Goal: Task Accomplishment & Management: Complete application form

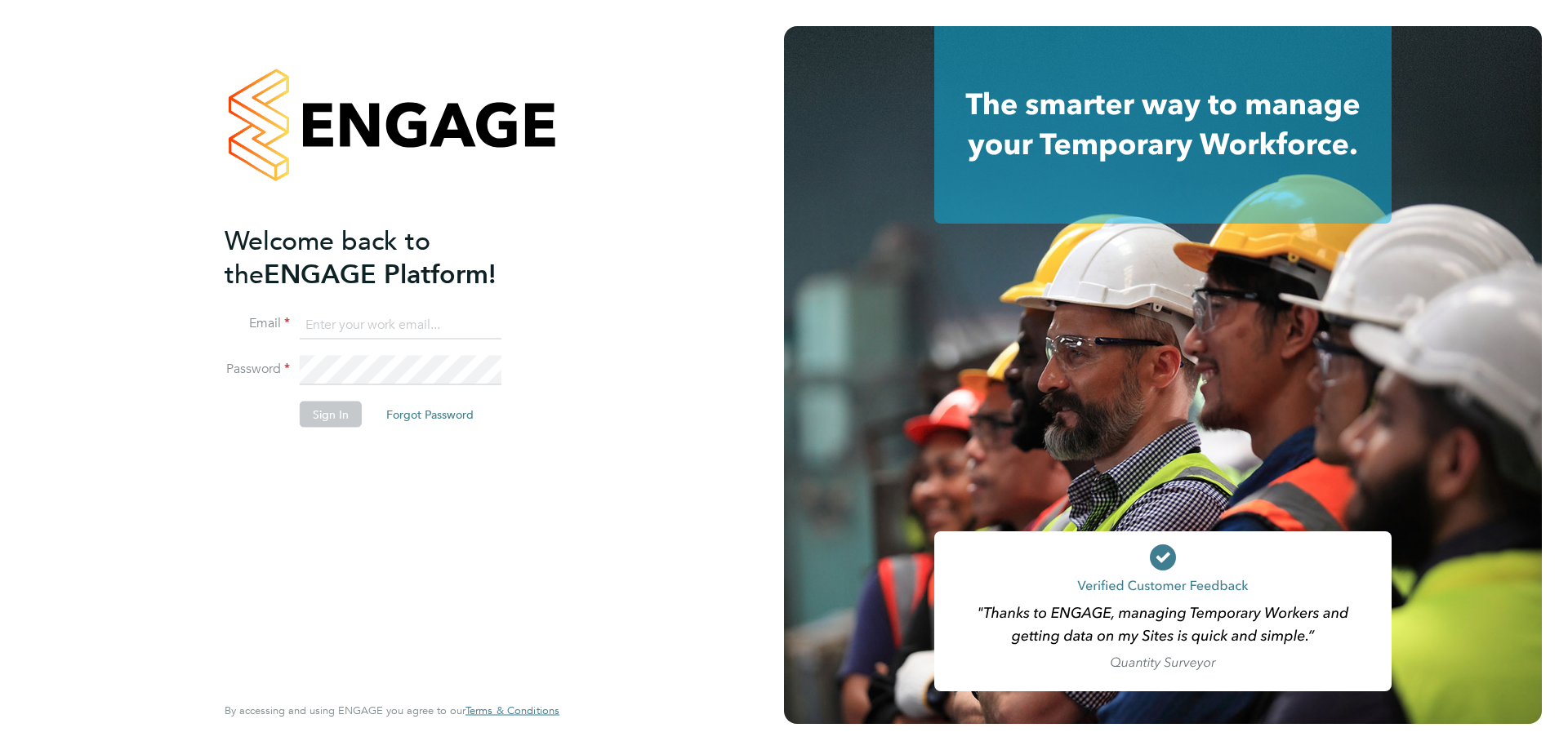
type input "l.moody@ionic.jobs"
click at [317, 413] on button "Sign In" at bounding box center [331, 415] width 62 height 26
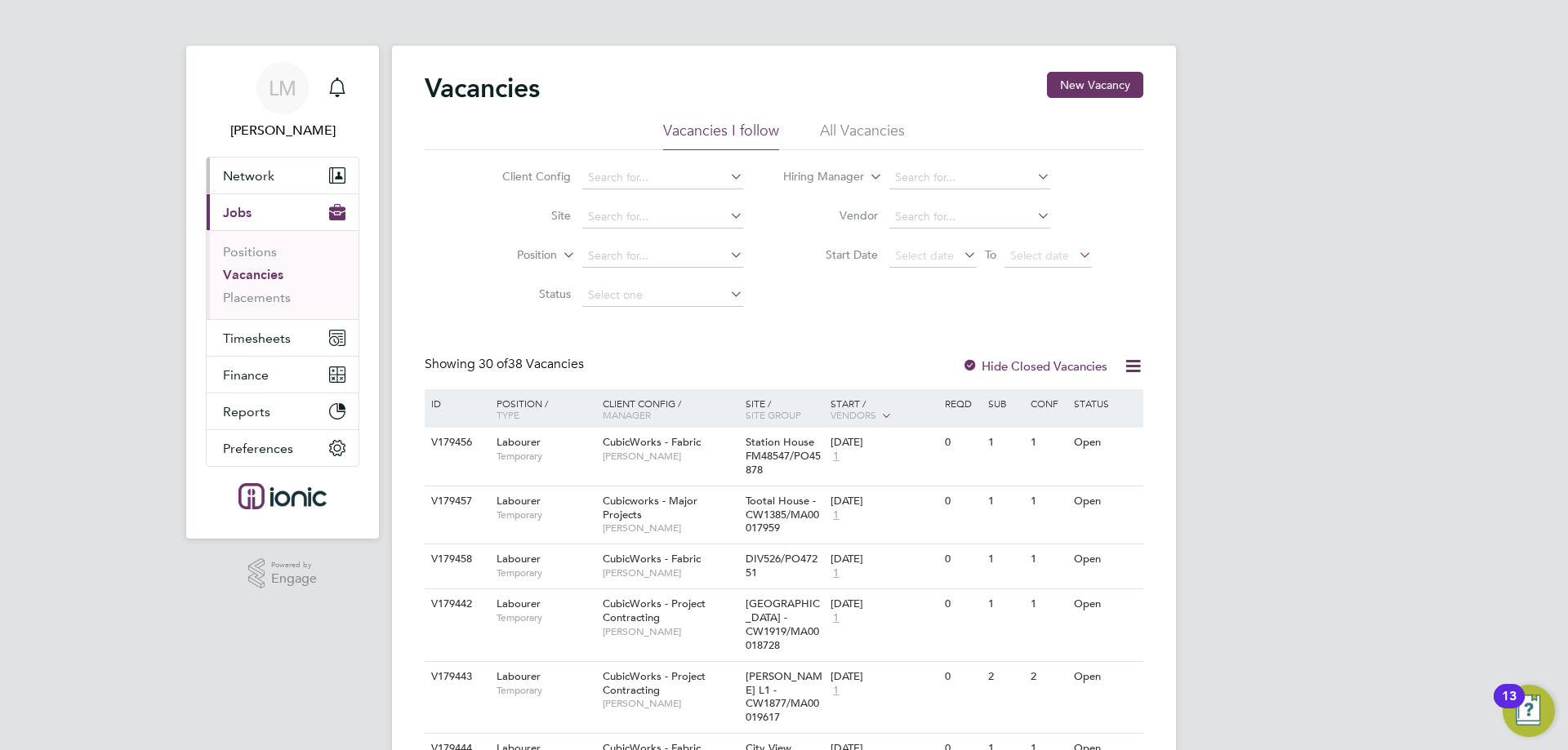
click at [215, 177] on button "Network" at bounding box center [282, 175] width 152 height 36
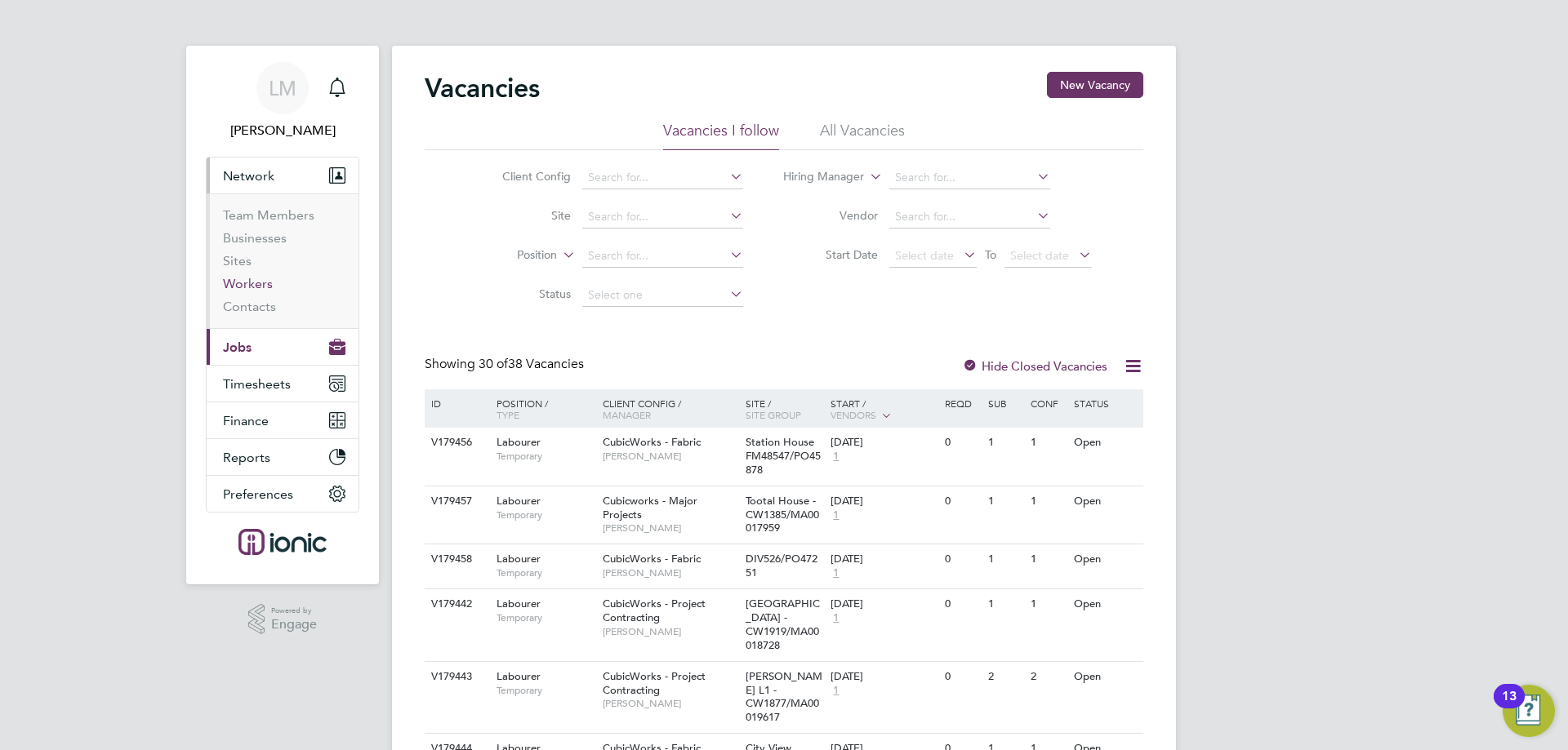
click at [259, 289] on link "Workers" at bounding box center [247, 283] width 49 height 16
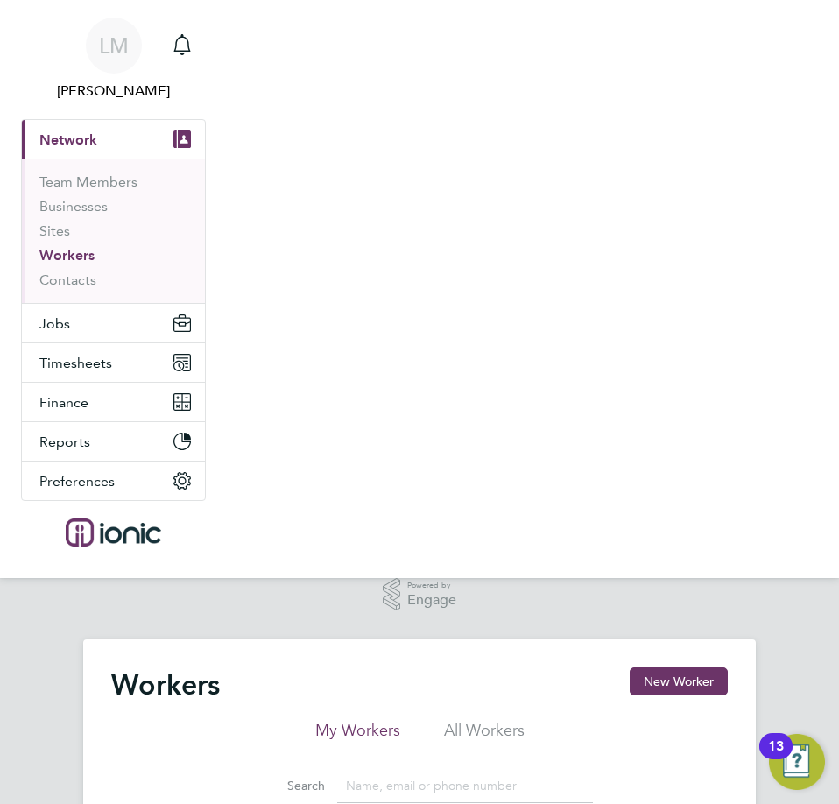
scroll to position [350, 0]
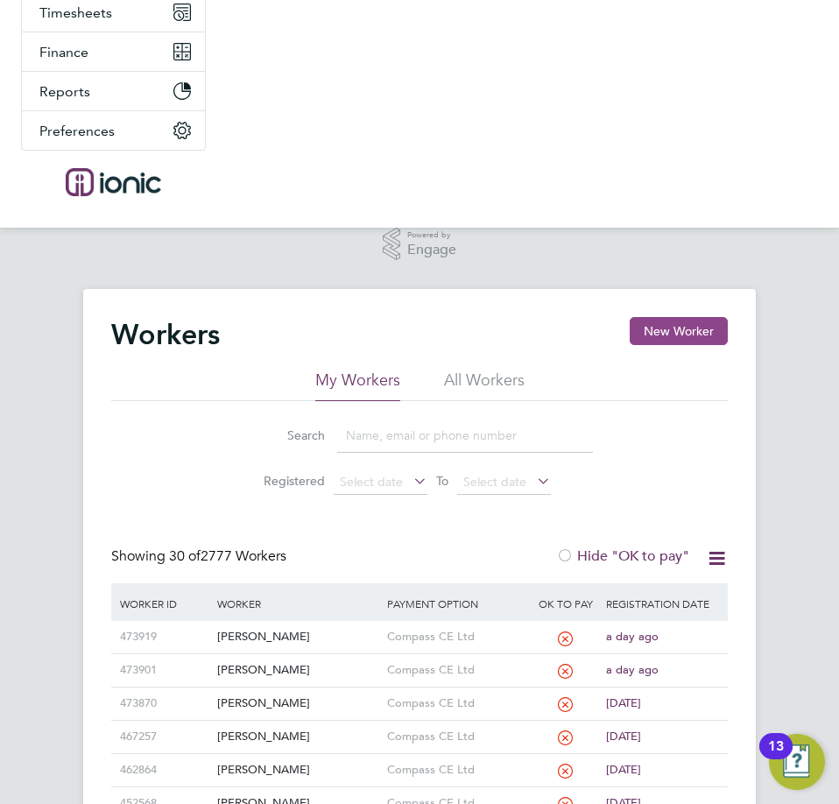
click at [713, 329] on button "New Worker" at bounding box center [679, 331] width 98 height 28
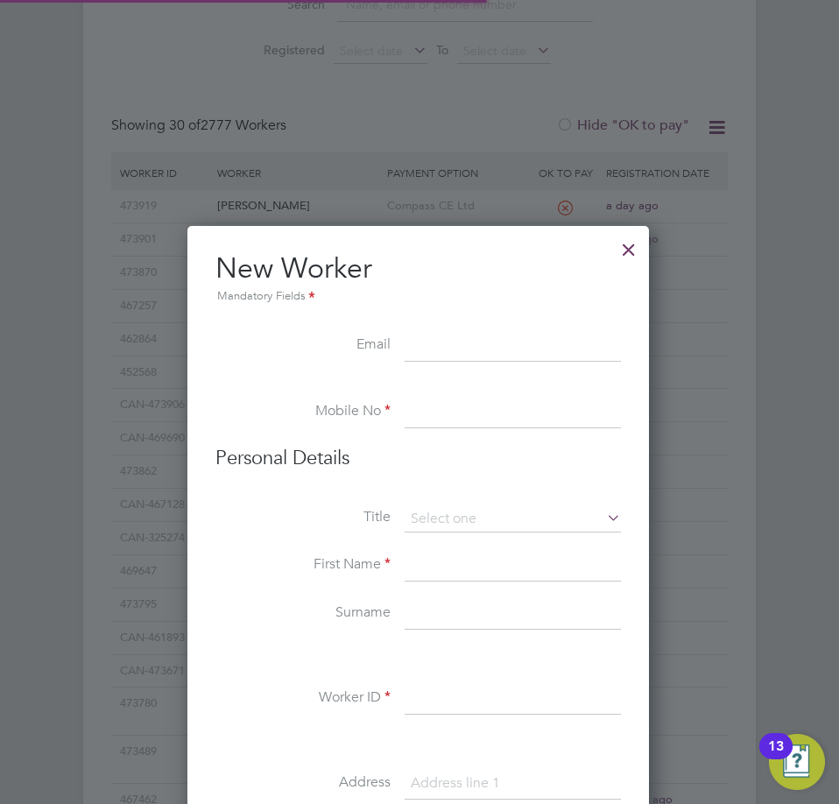
scroll to position [1491, 464]
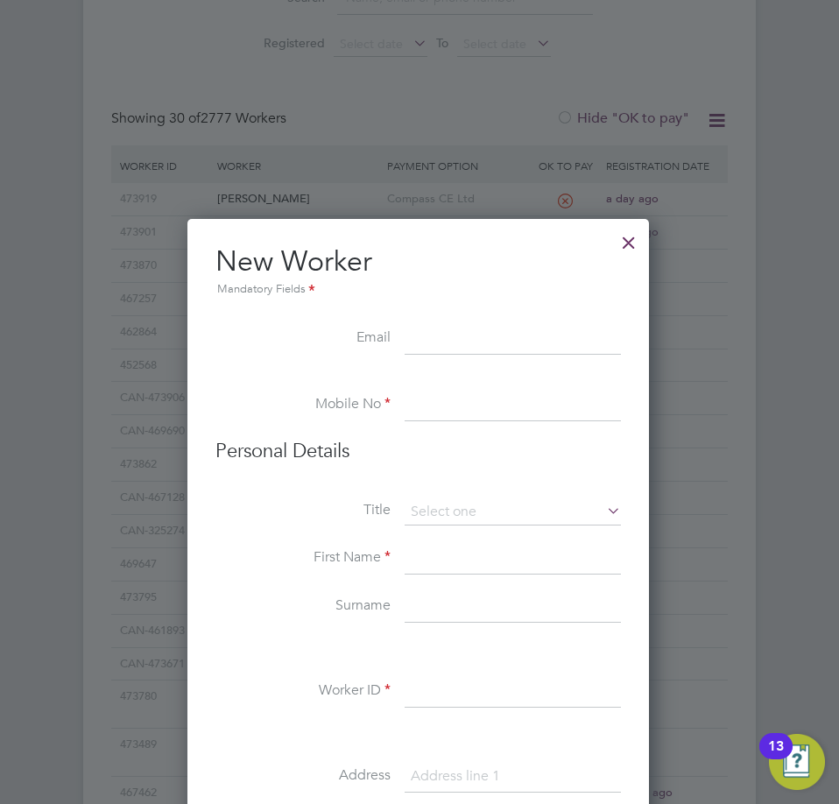
click at [430, 343] on input at bounding box center [513, 340] width 216 height 32
paste input "[EMAIL_ADDRESS][DOMAIN_NAME]"
type input "[EMAIL_ADDRESS][DOMAIN_NAME]"
click at [465, 403] on input at bounding box center [513, 406] width 216 height 32
paste input "07888194436"
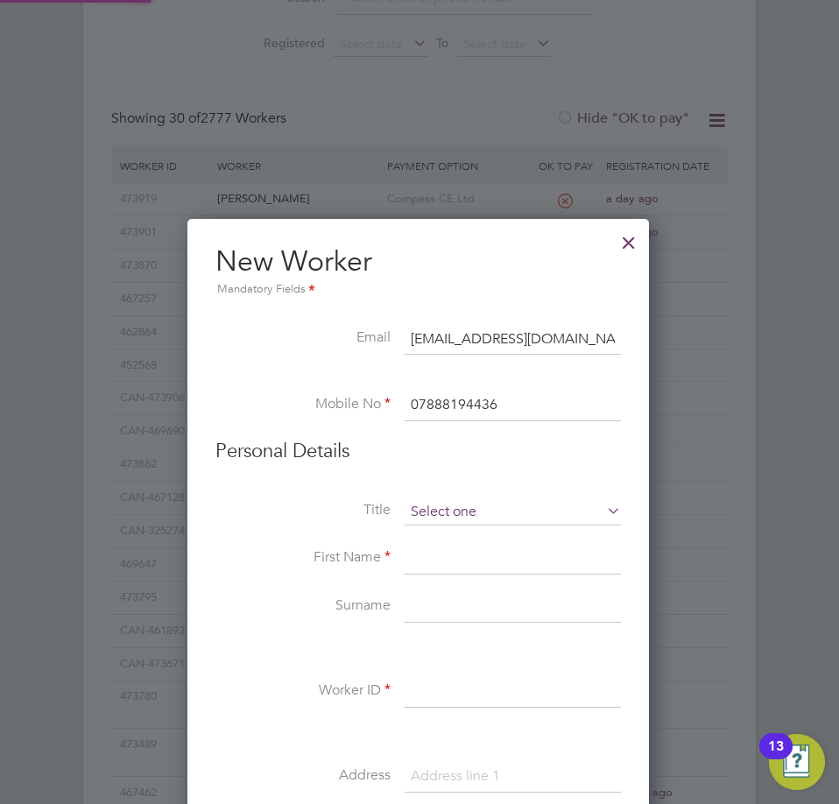
type input "07888194436"
click at [462, 502] on input at bounding box center [513, 512] width 216 height 26
click at [456, 548] on li "Mrs" at bounding box center [513, 559] width 218 height 23
type input "Mrs"
drag, startPoint x: 484, startPoint y: 509, endPoint x: 482, endPoint y: 524, distance: 15.0
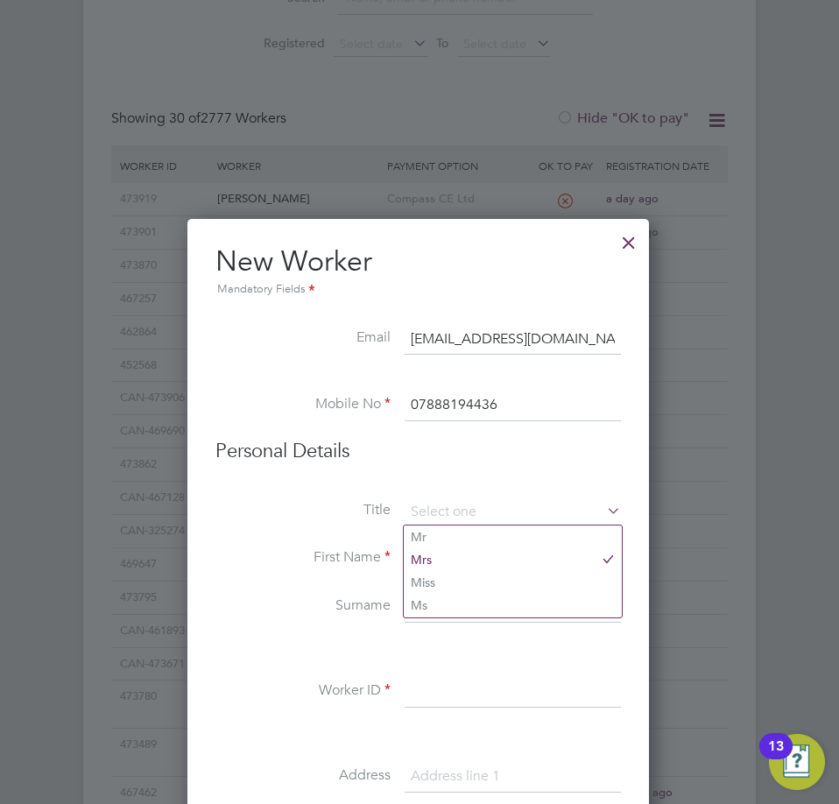
click at [485, 509] on input at bounding box center [513, 512] width 216 height 26
click at [471, 548] on li "Mrs" at bounding box center [513, 559] width 218 height 23
type input "Mrs"
click at [474, 516] on input at bounding box center [513, 512] width 216 height 26
click at [455, 537] on li "Mr" at bounding box center [513, 537] width 218 height 23
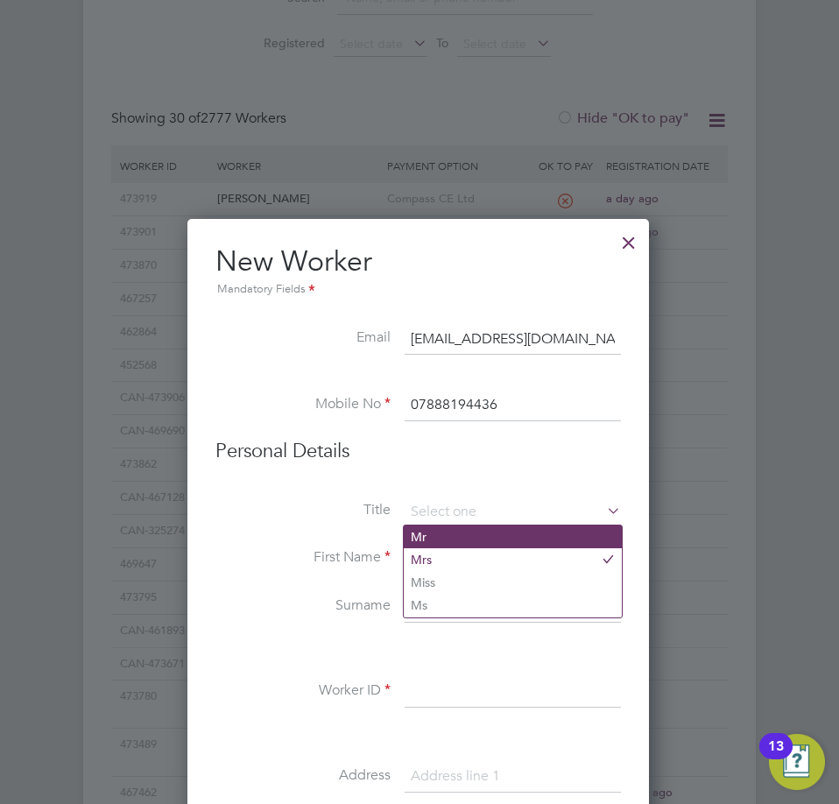
type input "Mr"
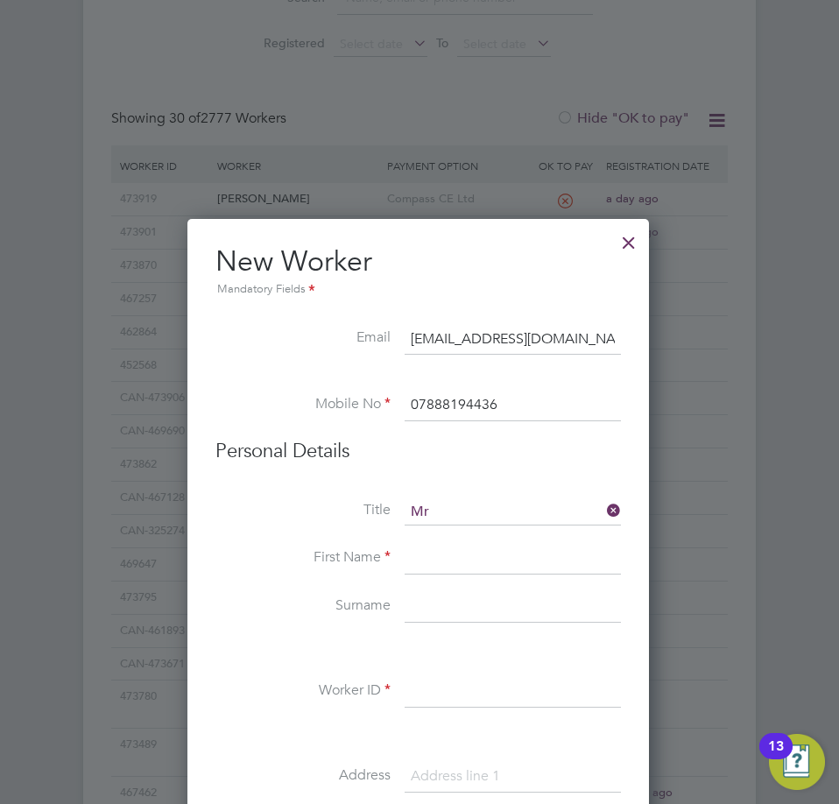
click at [454, 564] on input at bounding box center [513, 559] width 216 height 32
paste input "[PERSON_NAME]"
type input "[PERSON_NAME]"
drag, startPoint x: 466, startPoint y: 610, endPoint x: 788, endPoint y: 462, distance: 354.0
click at [466, 610] on input at bounding box center [513, 608] width 216 height 32
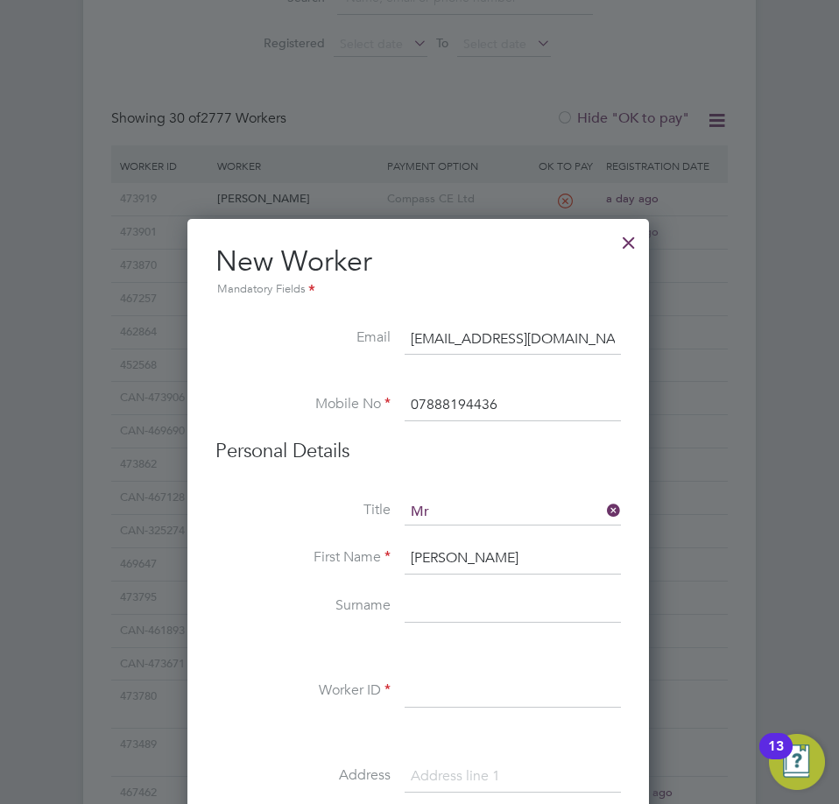
paste input "[PERSON_NAME]"
type input "[PERSON_NAME]"
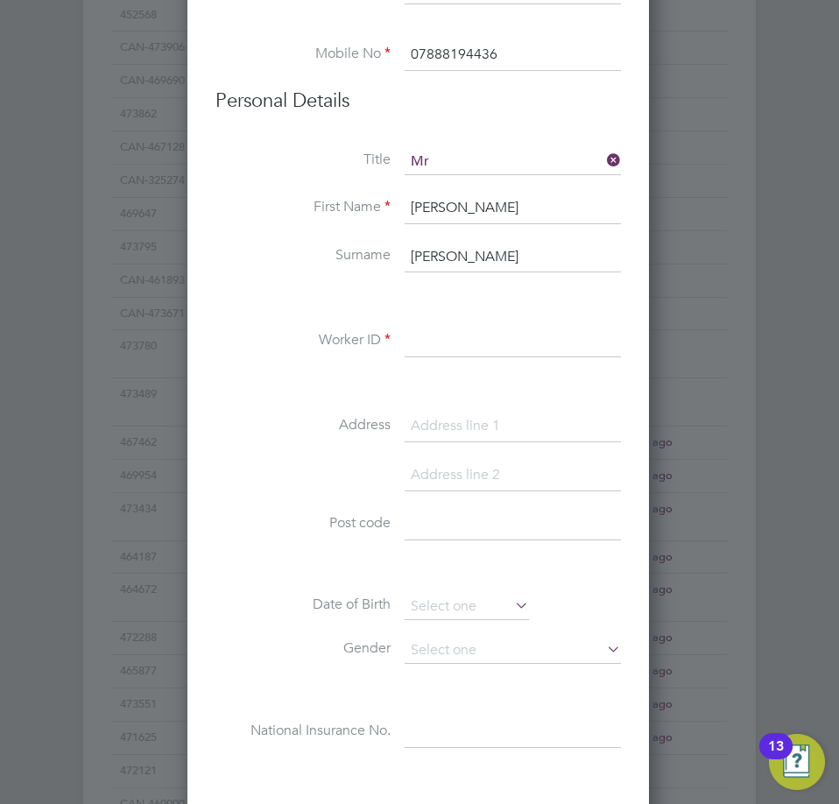
click at [492, 352] on input at bounding box center [513, 342] width 216 height 32
paste input "473930"
type input "473930"
click at [418, 436] on input at bounding box center [513, 427] width 216 height 32
paste input "[STREET_ADDRESS]"
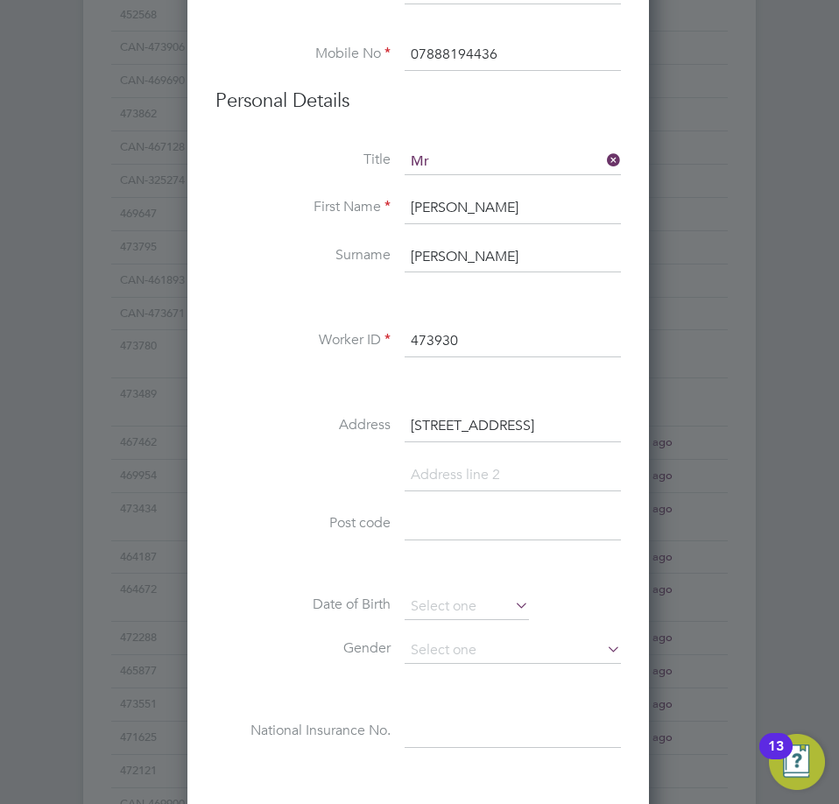
type input "[STREET_ADDRESS]"
click at [476, 513] on input at bounding box center [513, 525] width 216 height 32
paste input "L11 2TZ"
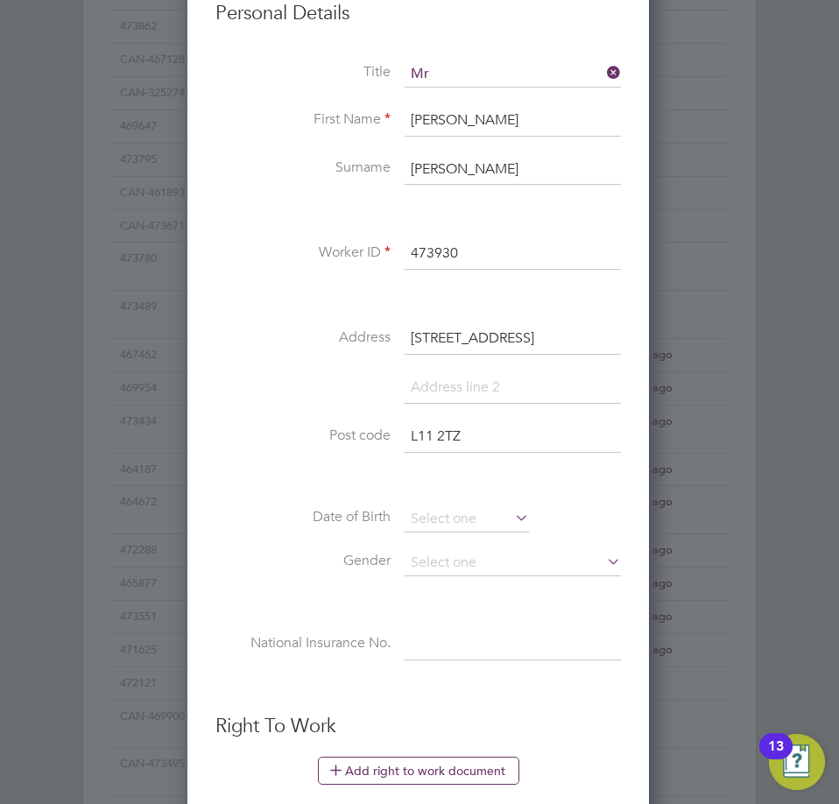
scroll to position [1402, 0]
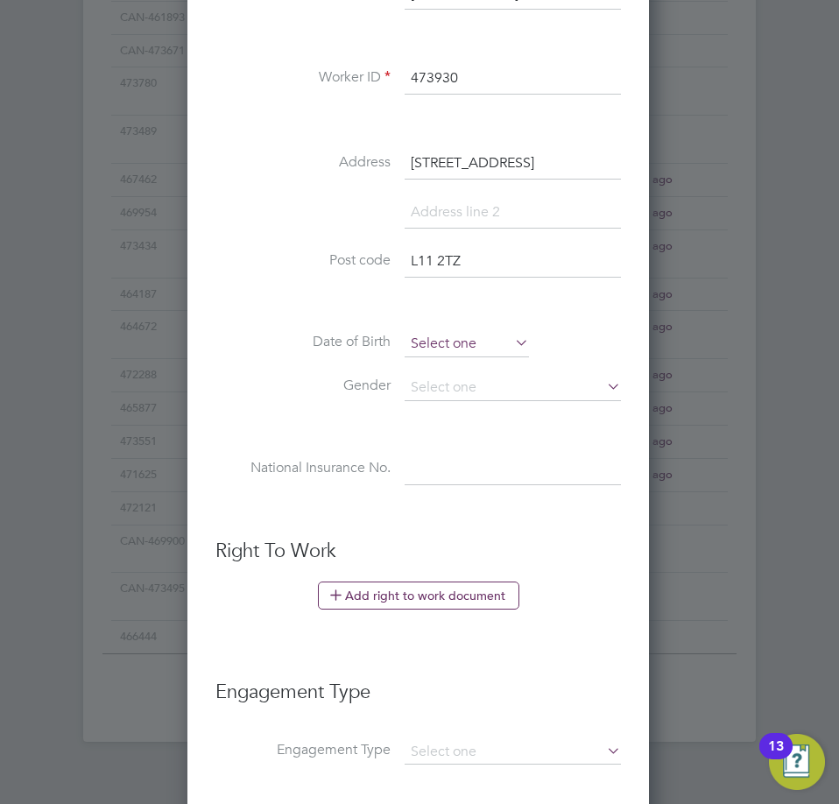
type input "L11 2TZ"
click at [456, 335] on input at bounding box center [467, 344] width 124 height 26
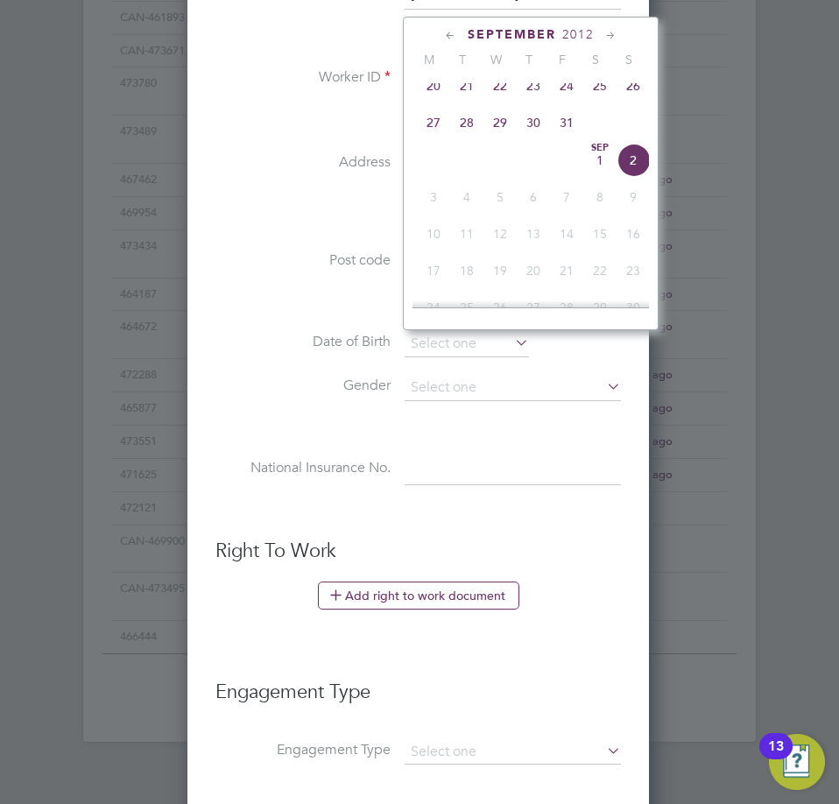
scroll to position [1227, 0]
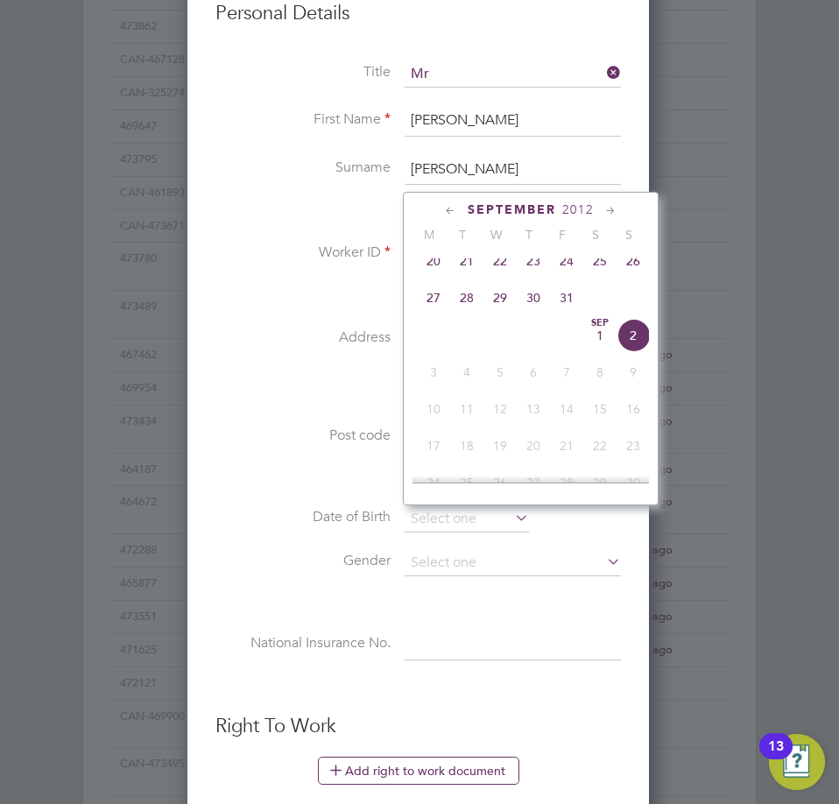
click at [571, 204] on span "2012" at bounding box center [579, 209] width 32 height 15
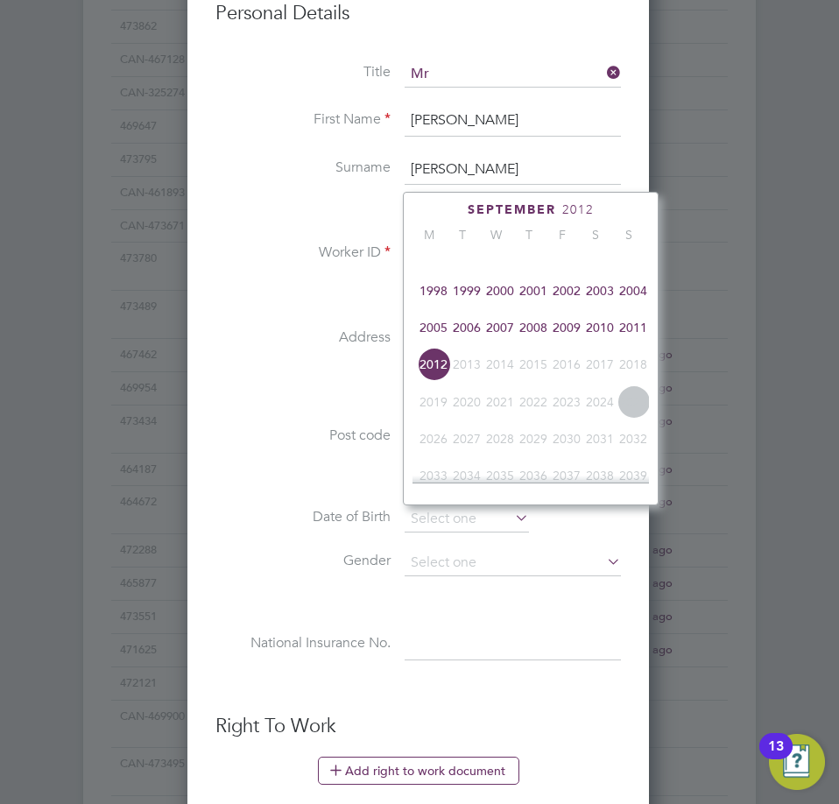
click at [570, 301] on span "2002" at bounding box center [566, 290] width 33 height 33
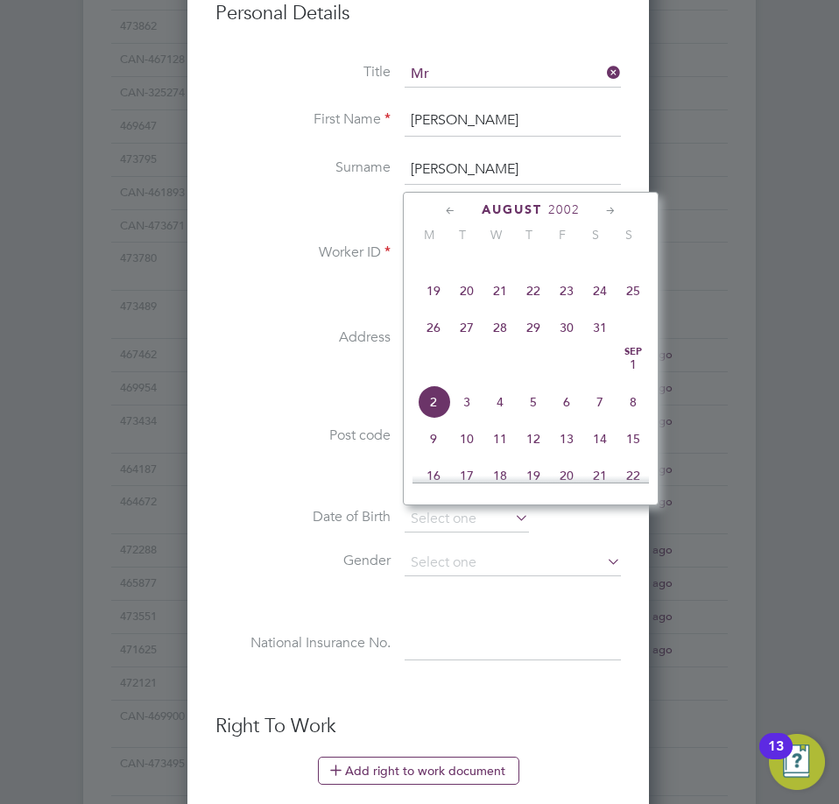
click at [614, 208] on icon at bounding box center [611, 211] width 17 height 19
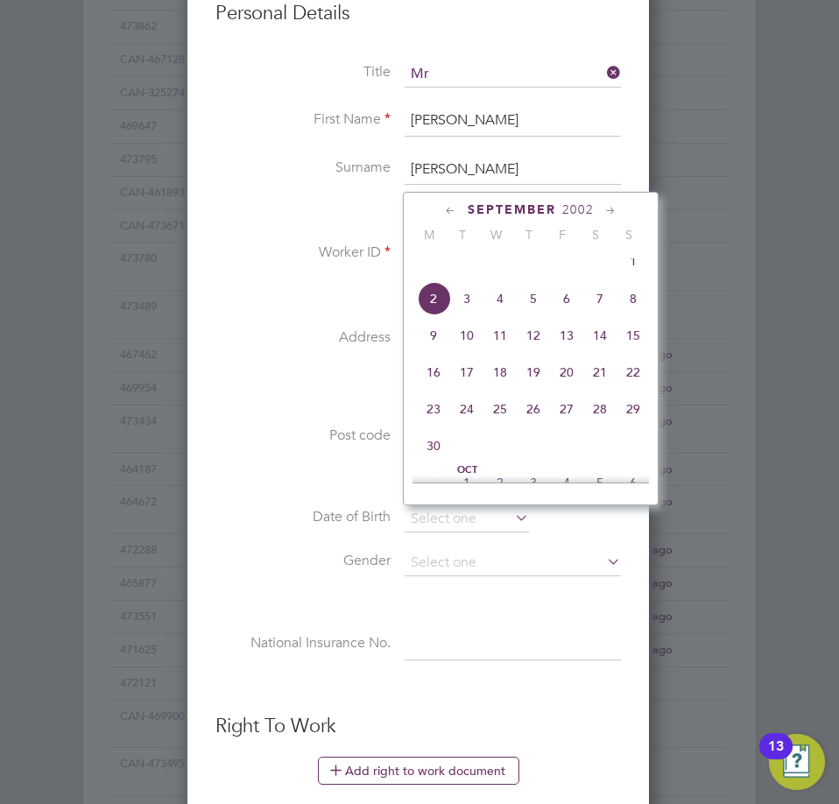
click at [611, 208] on icon at bounding box center [611, 211] width 17 height 19
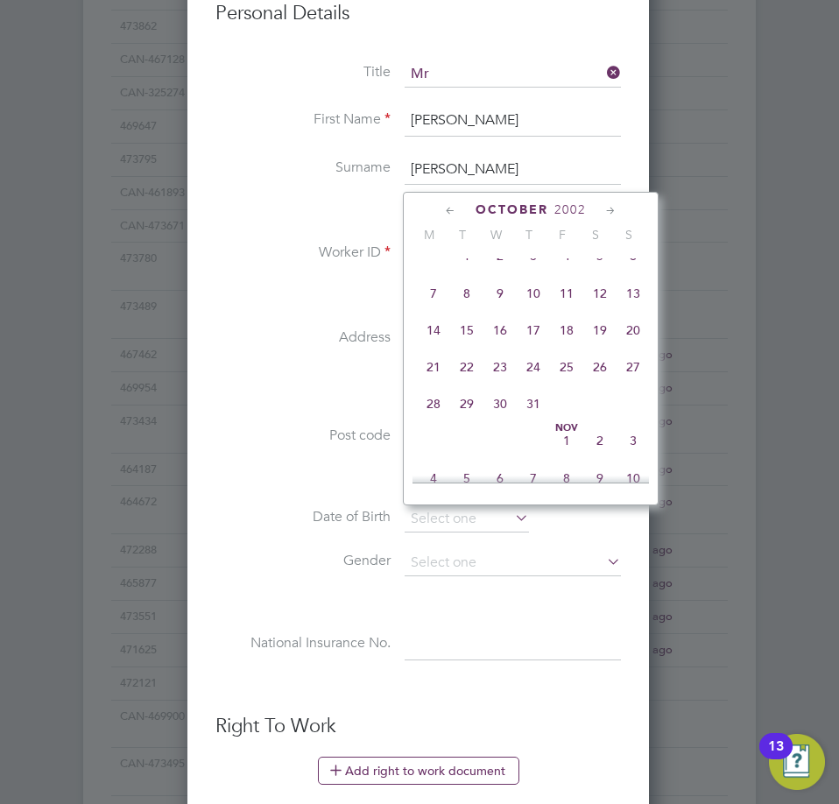
click at [611, 208] on icon at bounding box center [611, 211] width 17 height 19
click at [539, 343] on span "14" at bounding box center [533, 325] width 33 height 33
type input "[DATE]"
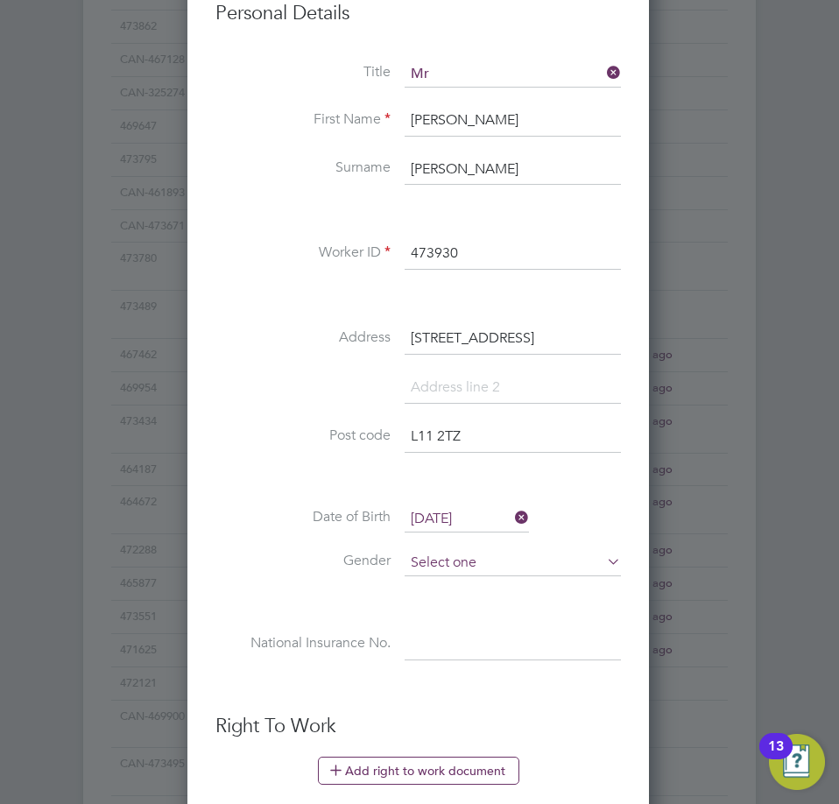
click at [495, 575] on div "Workers New Worker My Workers All Workers Search Registered Select date To Sele…" at bounding box center [419, 165] width 839 height 1504
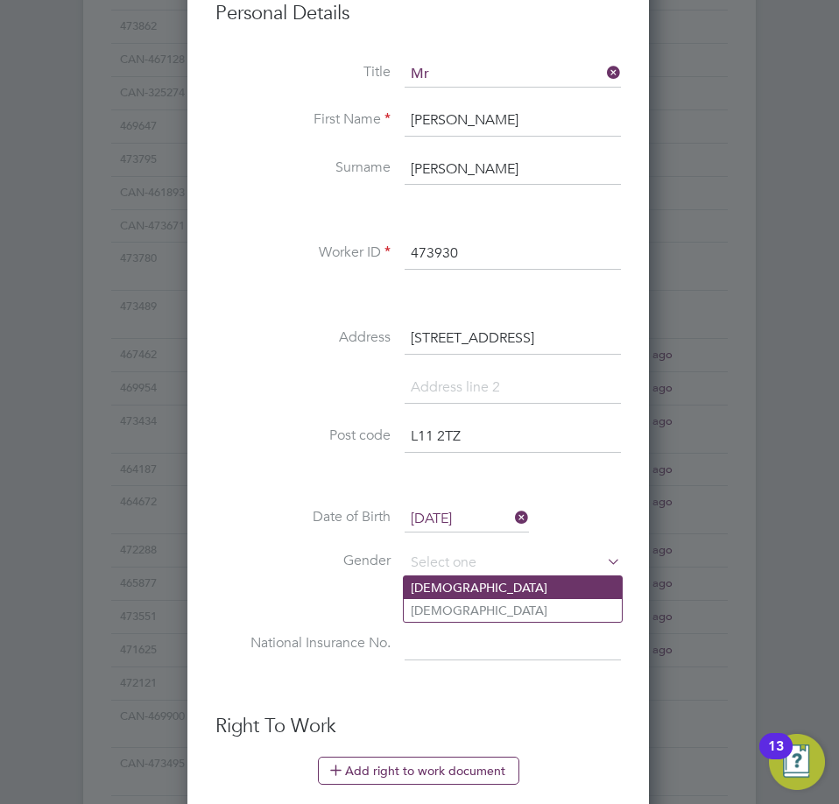
click at [496, 586] on li "[DEMOGRAPHIC_DATA]" at bounding box center [513, 588] width 218 height 23
type input "[DEMOGRAPHIC_DATA]"
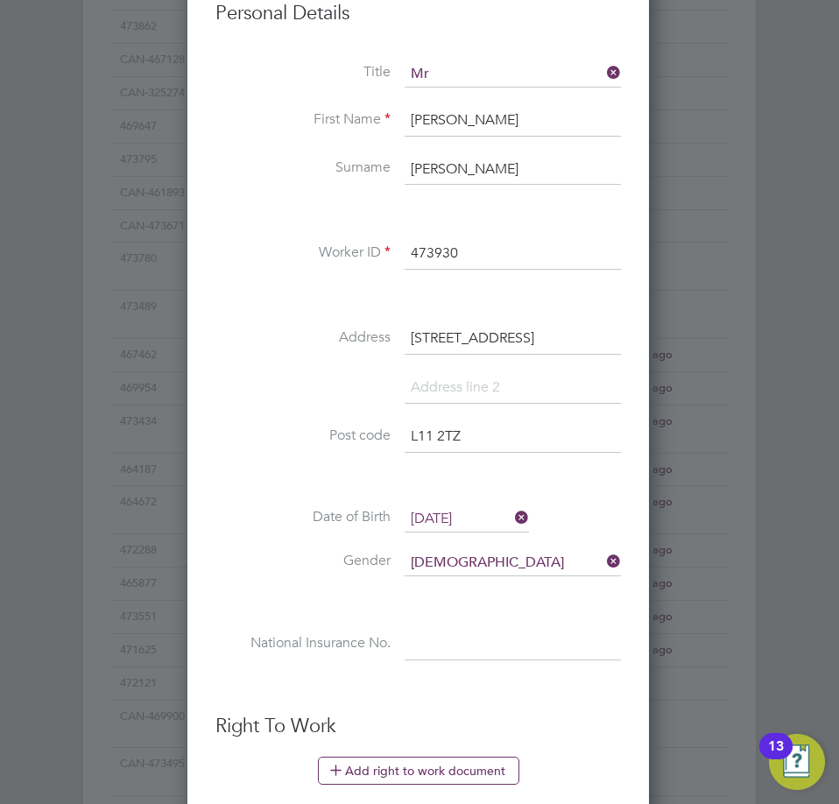
click at [494, 642] on input at bounding box center [513, 646] width 216 height 32
paste input "SC631556A"
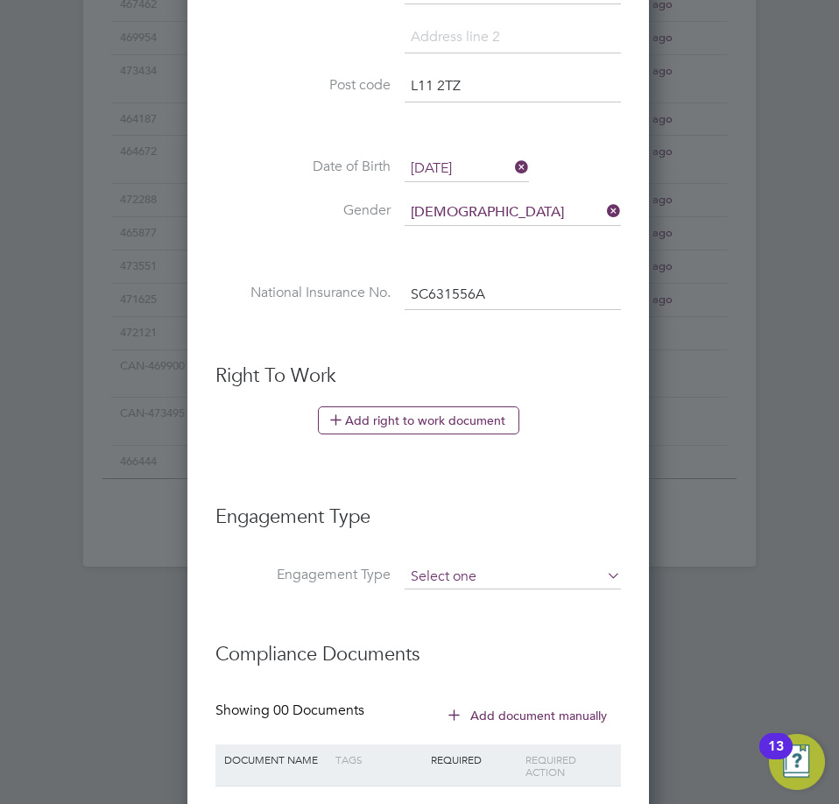
type input "SC 63 15 56 A"
click at [463, 584] on input at bounding box center [513, 577] width 216 height 25
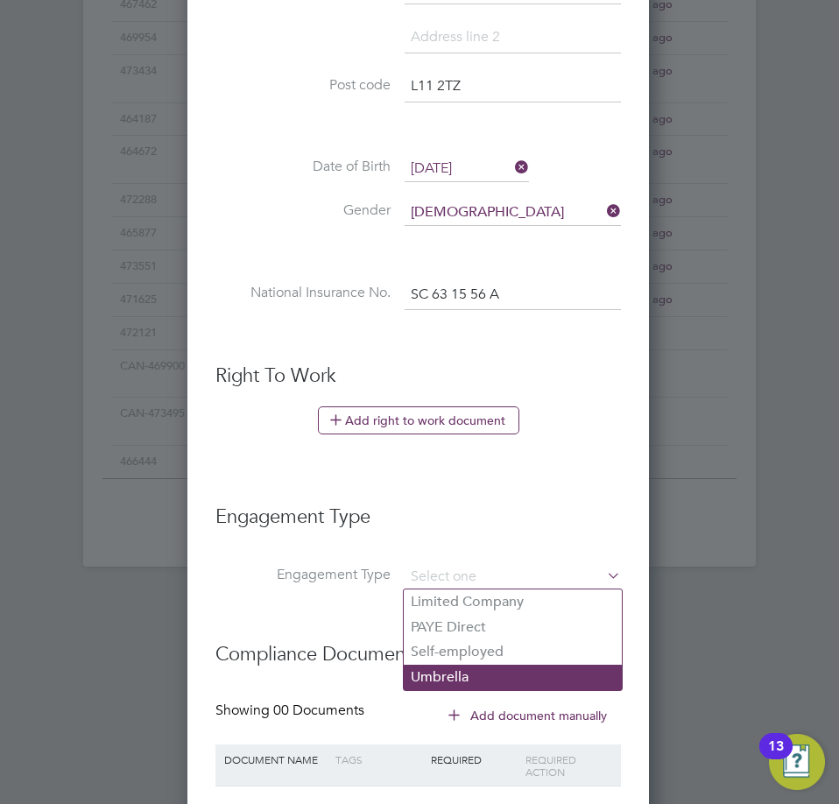
click at [474, 680] on li "Umbrella" at bounding box center [513, 677] width 218 height 25
type input "Umbrella"
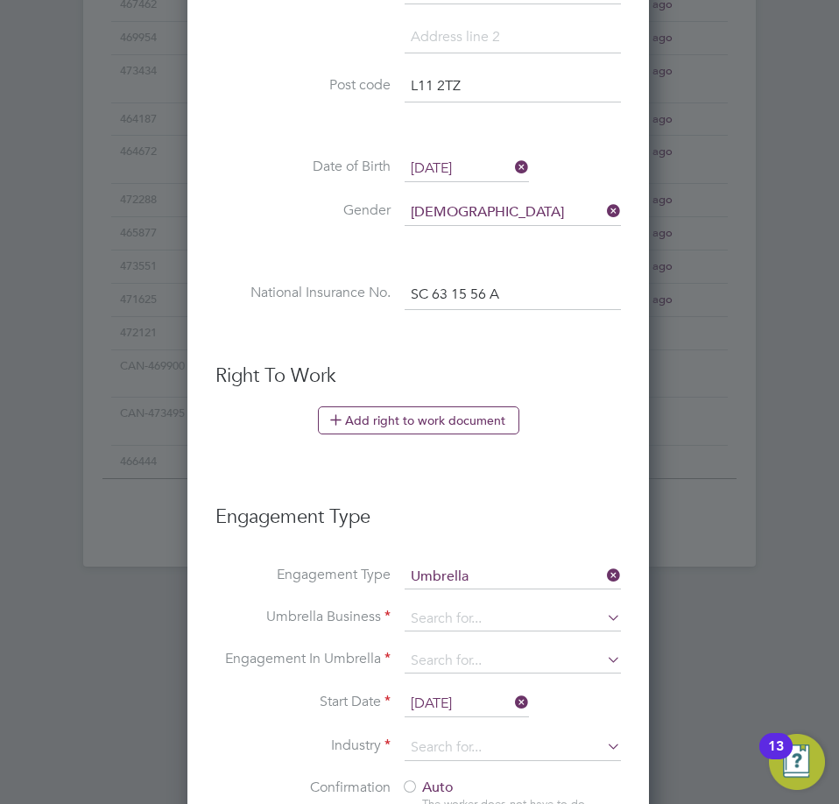
scroll to position [1752, 0]
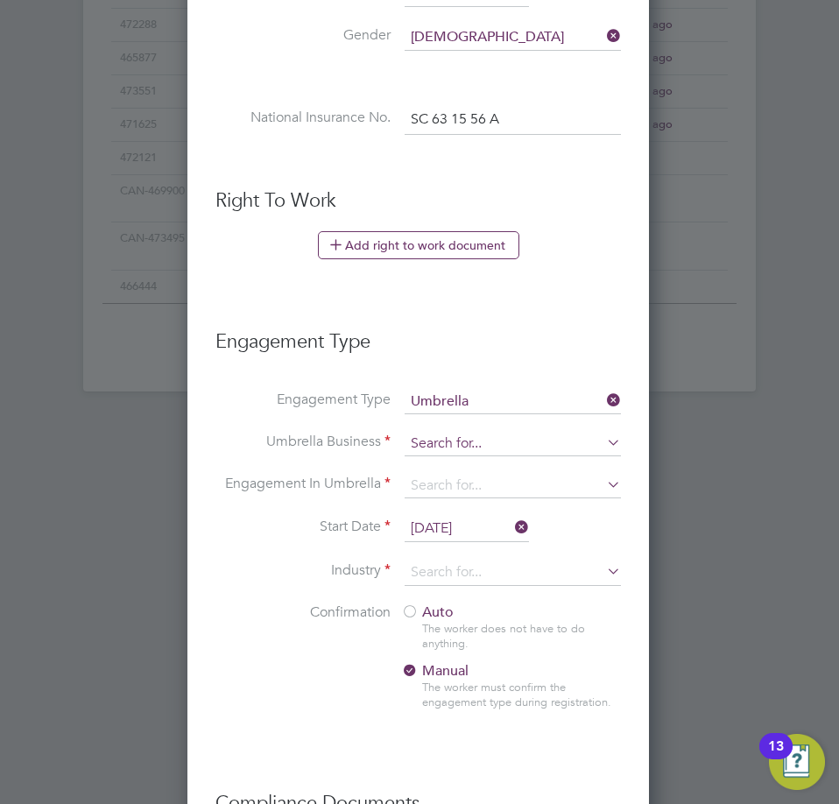
click at [464, 452] on input at bounding box center [513, 444] width 216 height 25
click at [483, 689] on li "C ompass CE Ltd" at bounding box center [547, 695] width 287 height 25
type input "Compass CE Ltd"
click at [466, 484] on input at bounding box center [513, 486] width 216 height 25
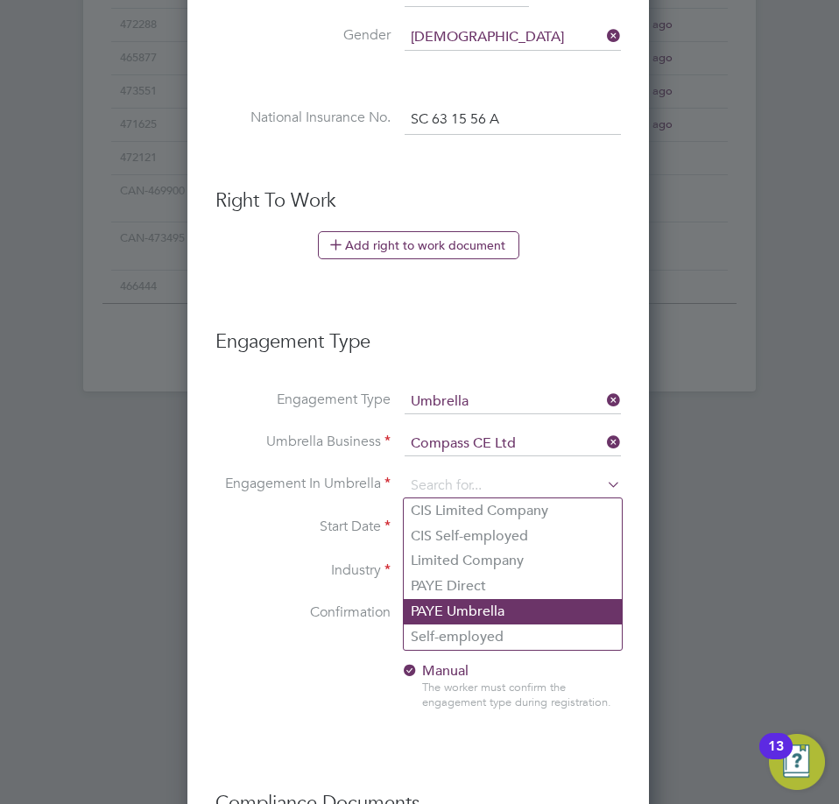
click at [459, 612] on li "PAYE Umbrella" at bounding box center [513, 611] width 218 height 25
type input "PAYE Umbrella"
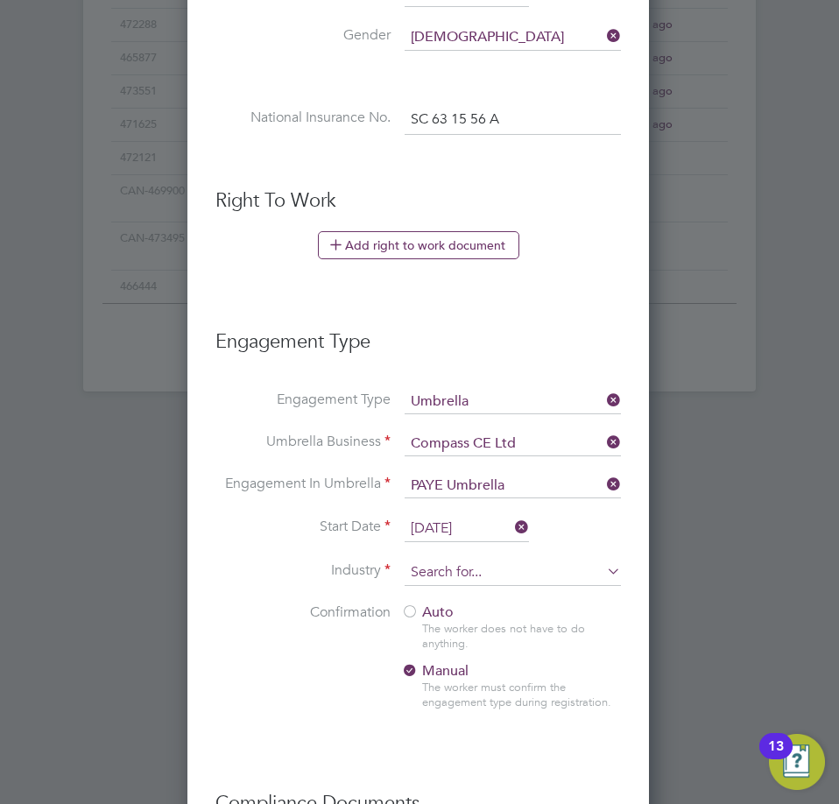
click at [451, 570] on input at bounding box center [513, 573] width 216 height 26
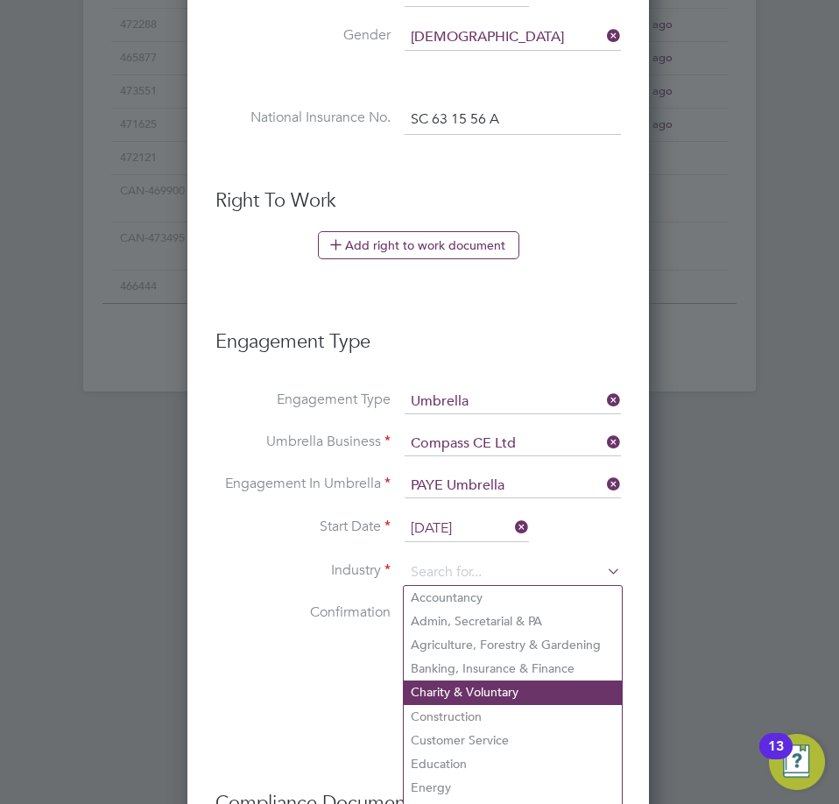
click at [456, 696] on li "Charity & Voluntary" at bounding box center [513, 693] width 218 height 24
type input "Charity & Voluntary"
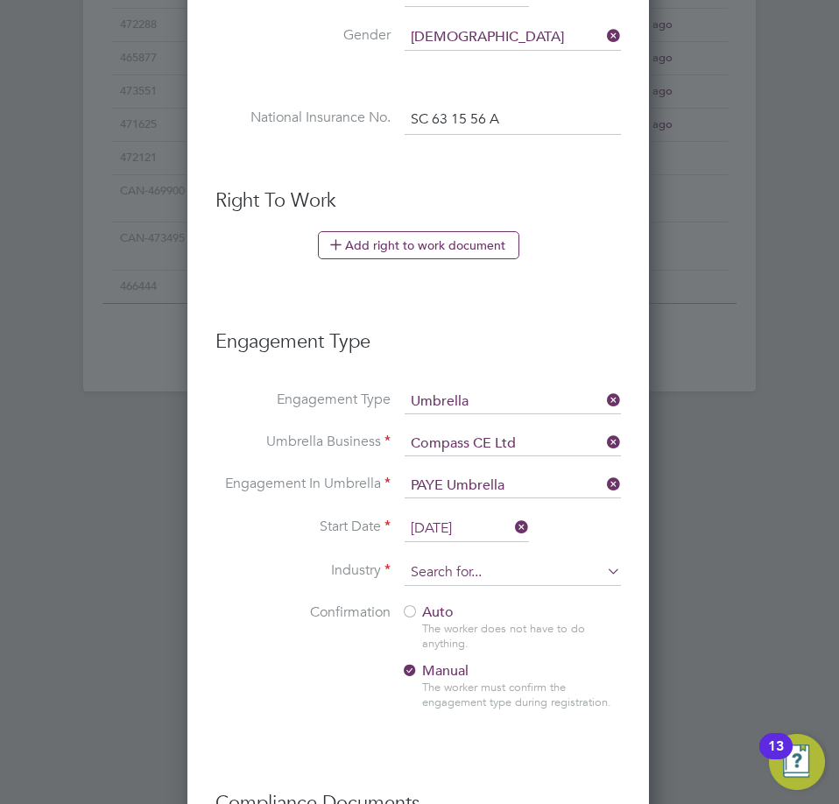
click at [448, 575] on input at bounding box center [513, 573] width 216 height 26
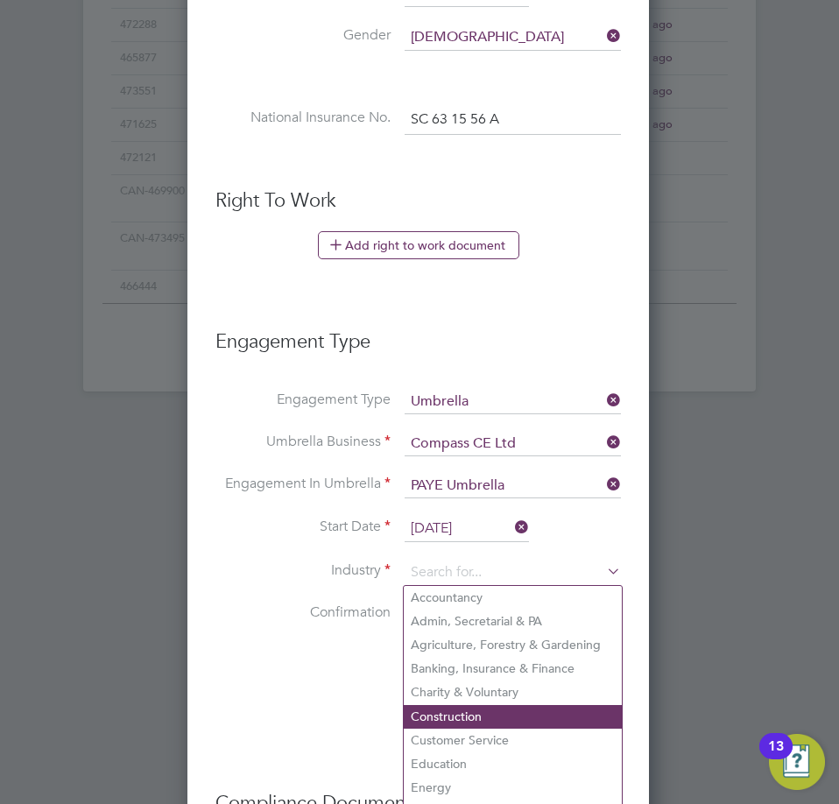
click at [449, 718] on li "Construction" at bounding box center [513, 717] width 218 height 24
type input "Construction"
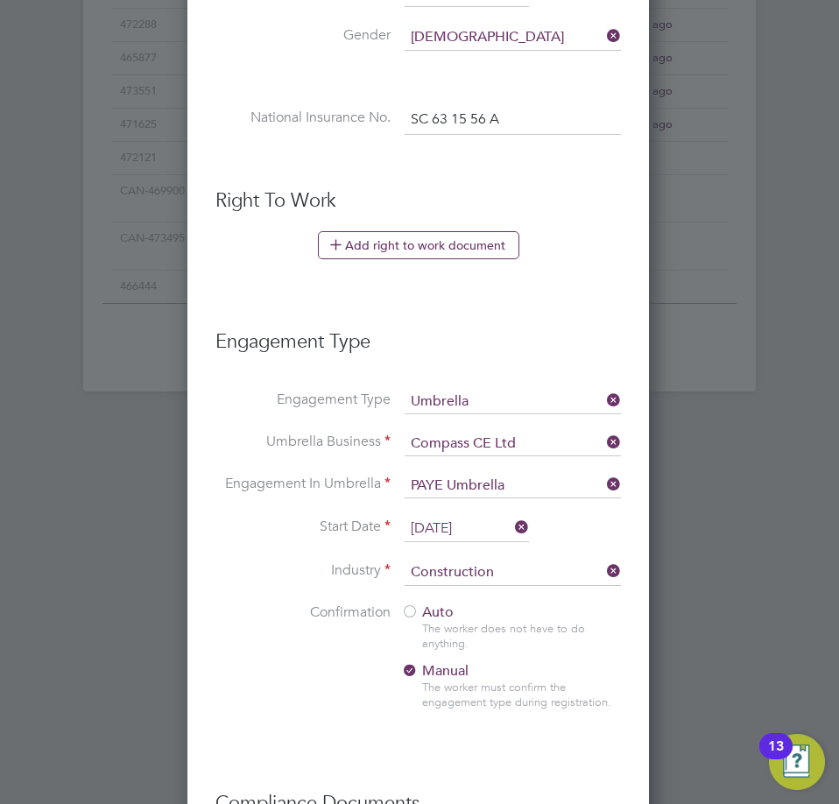
click at [412, 615] on div at bounding box center [410, 614] width 18 height 18
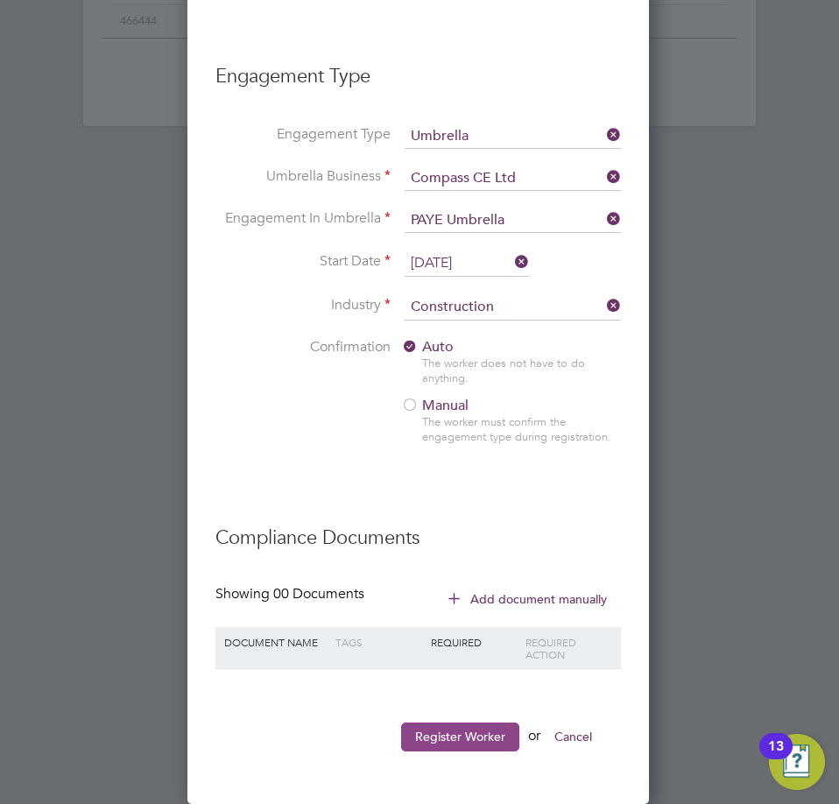
click at [474, 749] on button "Register Worker" at bounding box center [460, 737] width 118 height 28
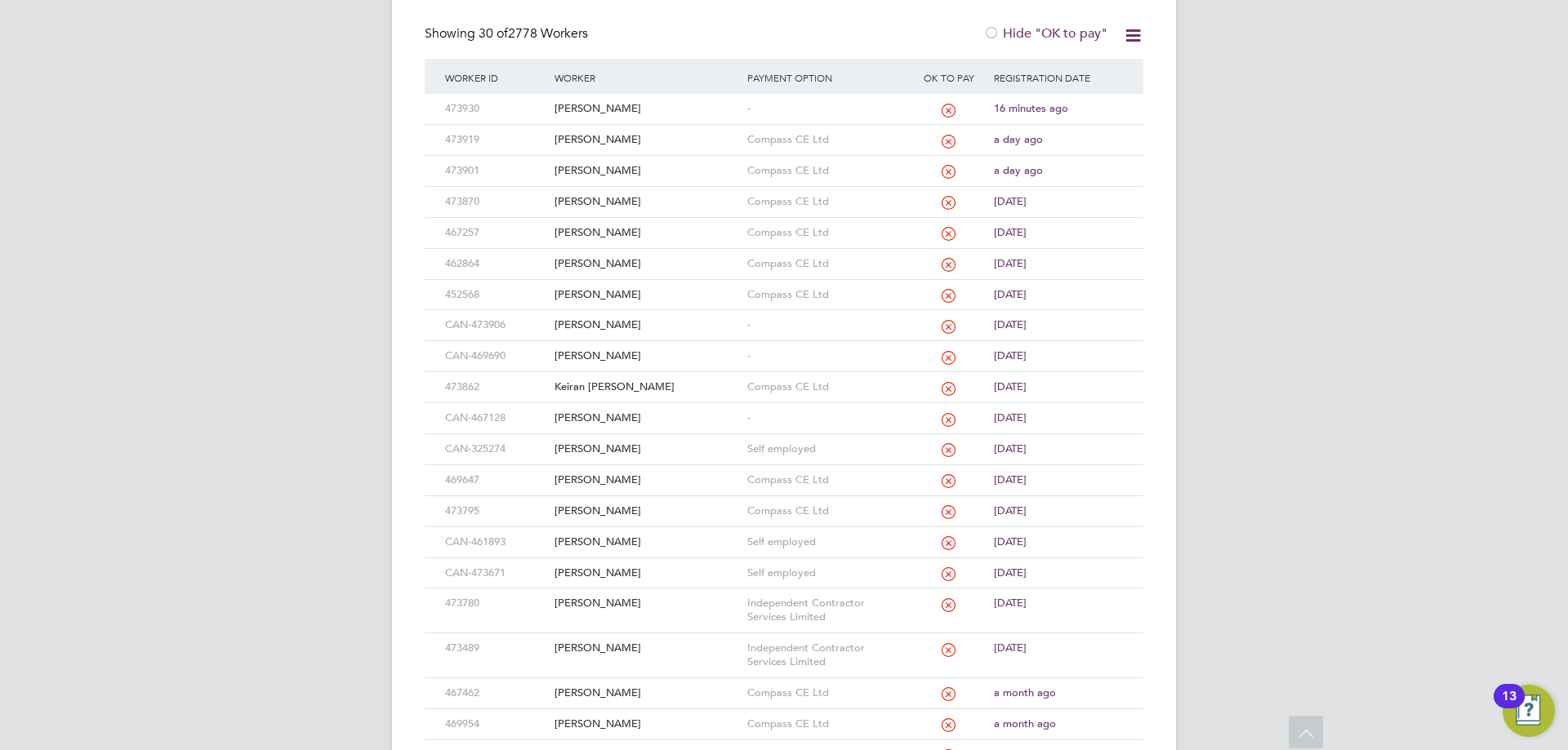
scroll to position [0, 0]
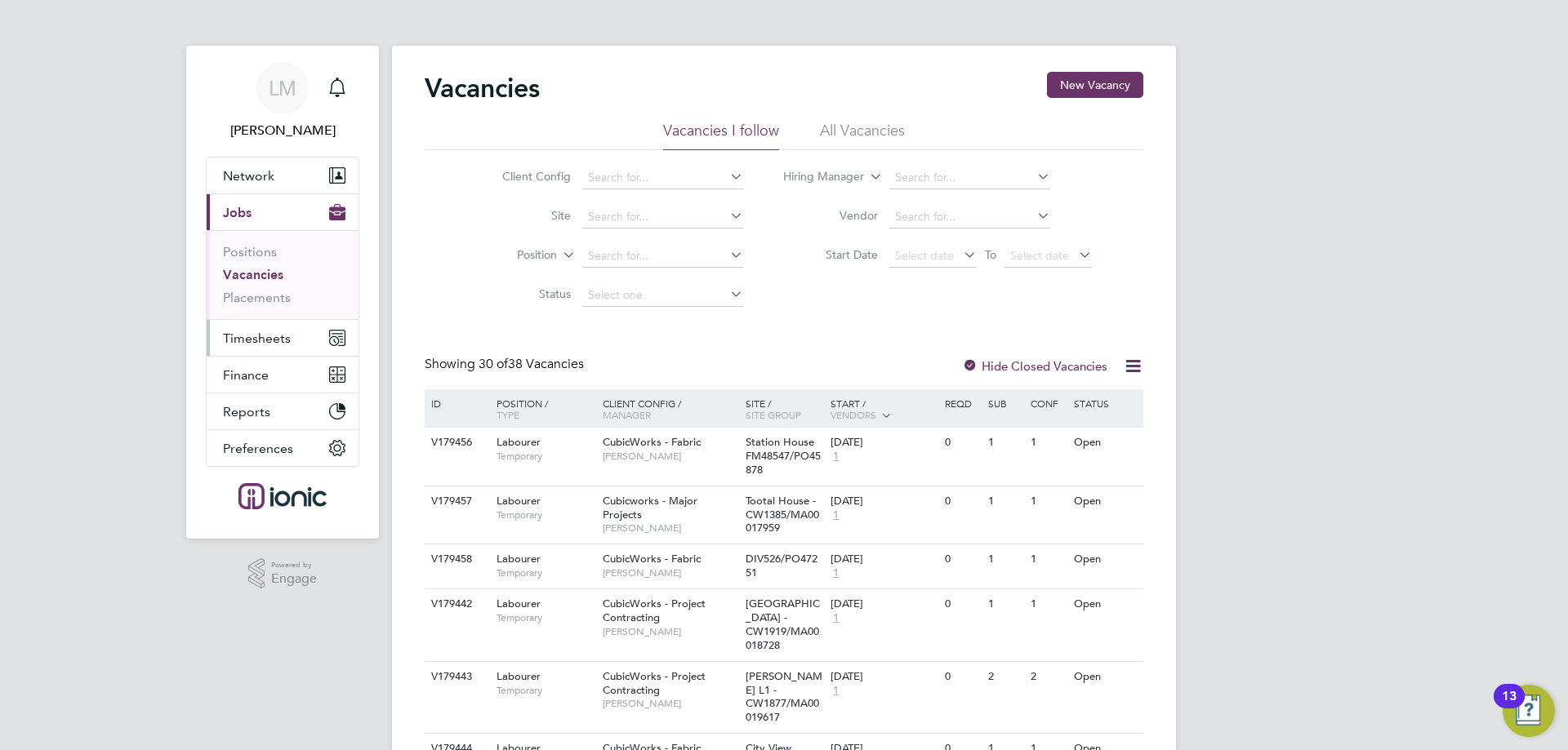
click at [259, 339] on span "Timesheets" at bounding box center [256, 338] width 68 height 16
click at [260, 332] on span "Timesheets" at bounding box center [256, 338] width 68 height 16
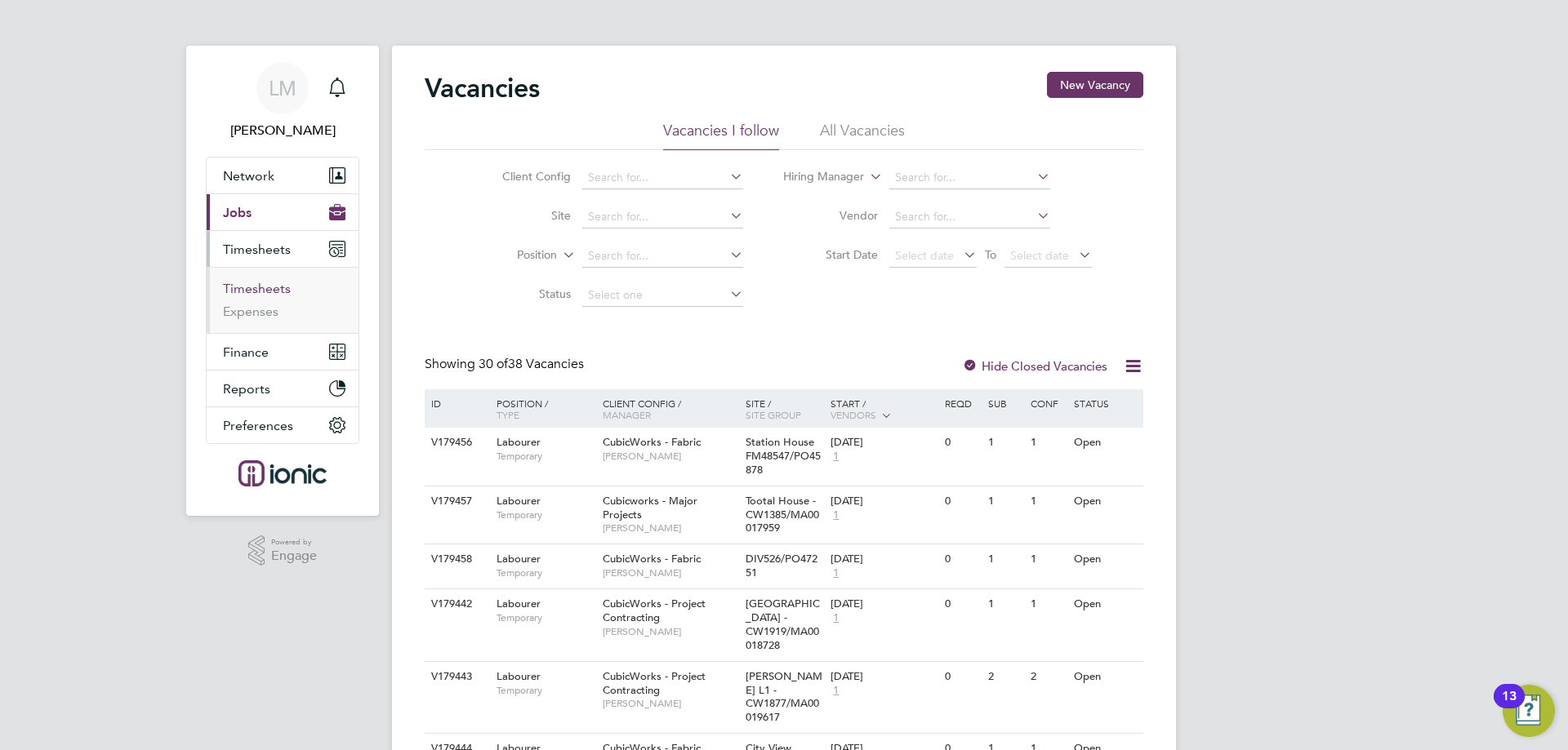
click at [268, 291] on link "Timesheets" at bounding box center [256, 288] width 68 height 16
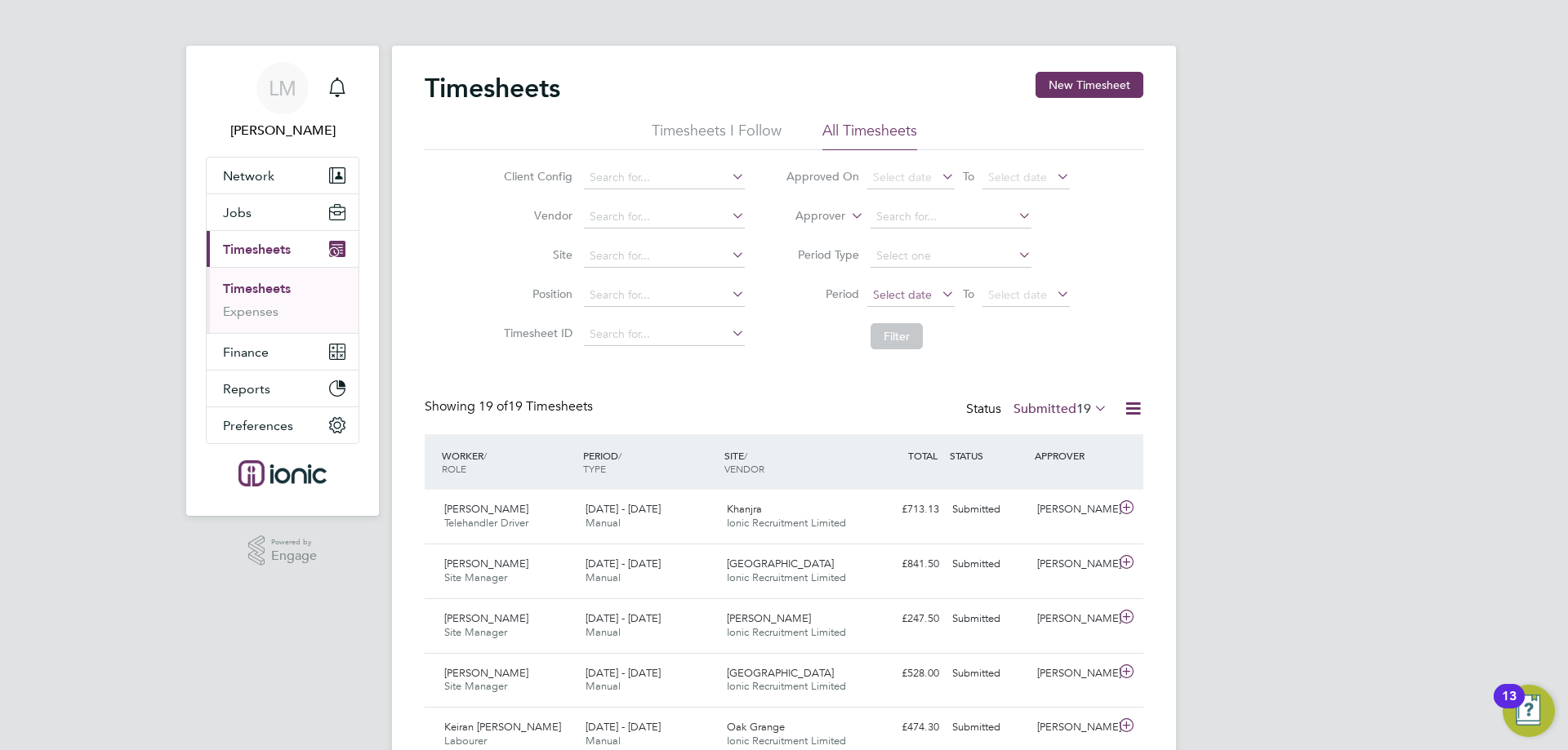
click at [917, 293] on span "Select date" at bounding box center [902, 294] width 59 height 15
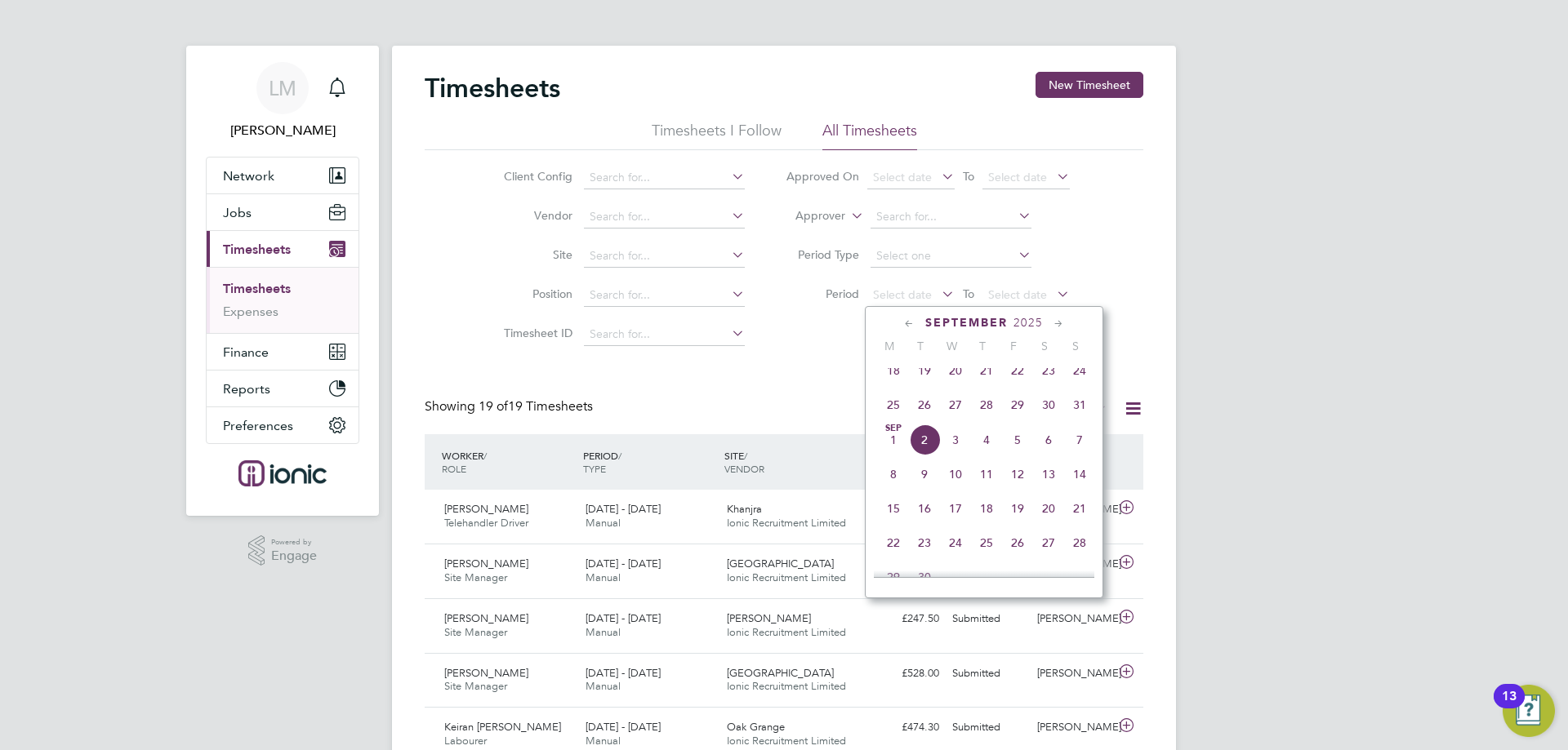
click at [878, 419] on div "Aug 1 2 3 4 5 6 7 8 9 10 11 12 13 14 15 16 17 18 19 20 21 22 23 24 25 26 27 28 …" at bounding box center [995, 338] width 241 height 172
drag, startPoint x: 879, startPoint y: 419, endPoint x: 893, endPoint y: 386, distance: 35.8
click at [880, 419] on span "25" at bounding box center [893, 404] width 31 height 31
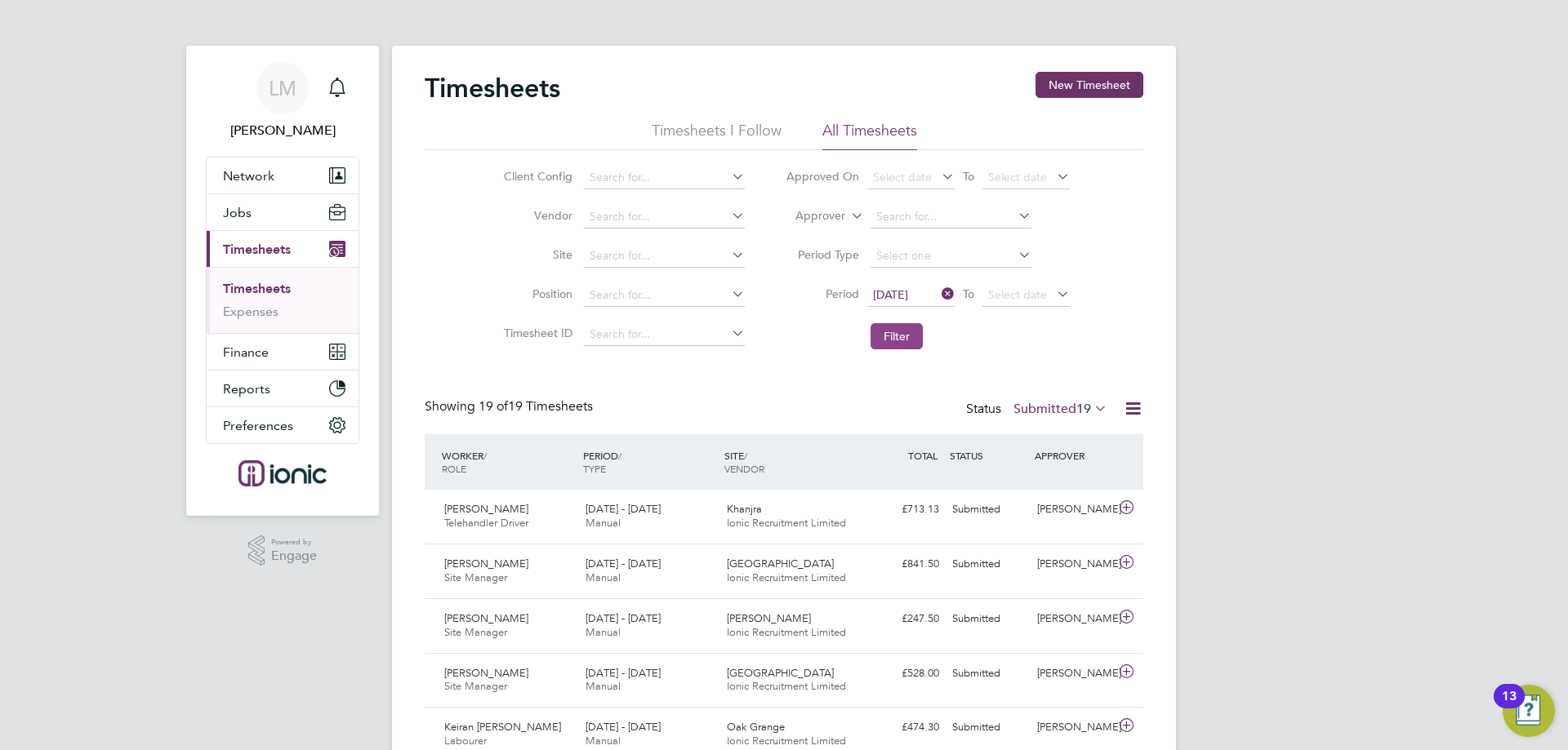
click at [887, 346] on button "Filter" at bounding box center [897, 336] width 52 height 26
click at [643, 166] on li "Client Config" at bounding box center [622, 178] width 287 height 39
click at [643, 176] on input at bounding box center [664, 178] width 161 height 23
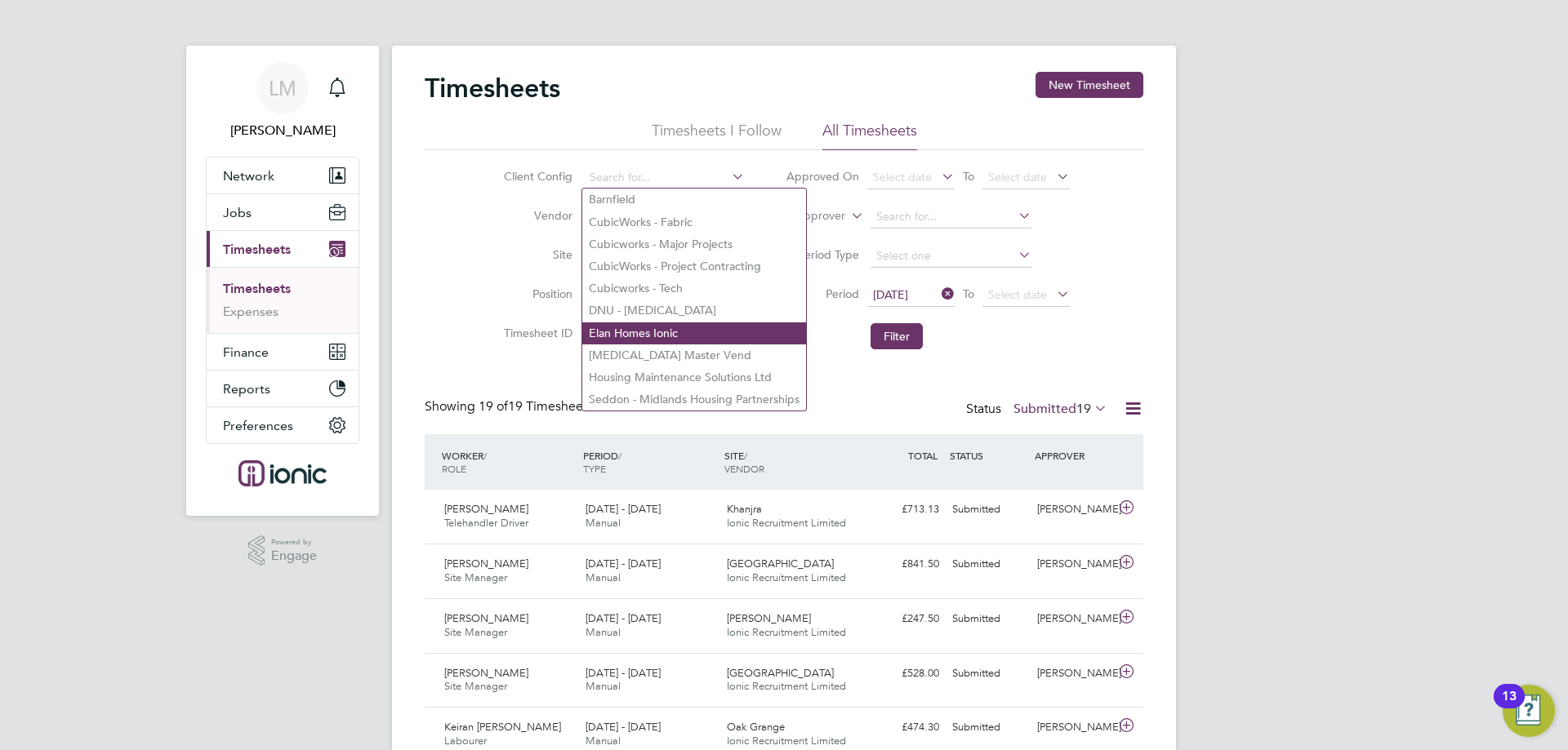
click at [650, 332] on li "Elan Homes Ionic" at bounding box center [695, 334] width 224 height 22
type input "Elan Homes Ionic"
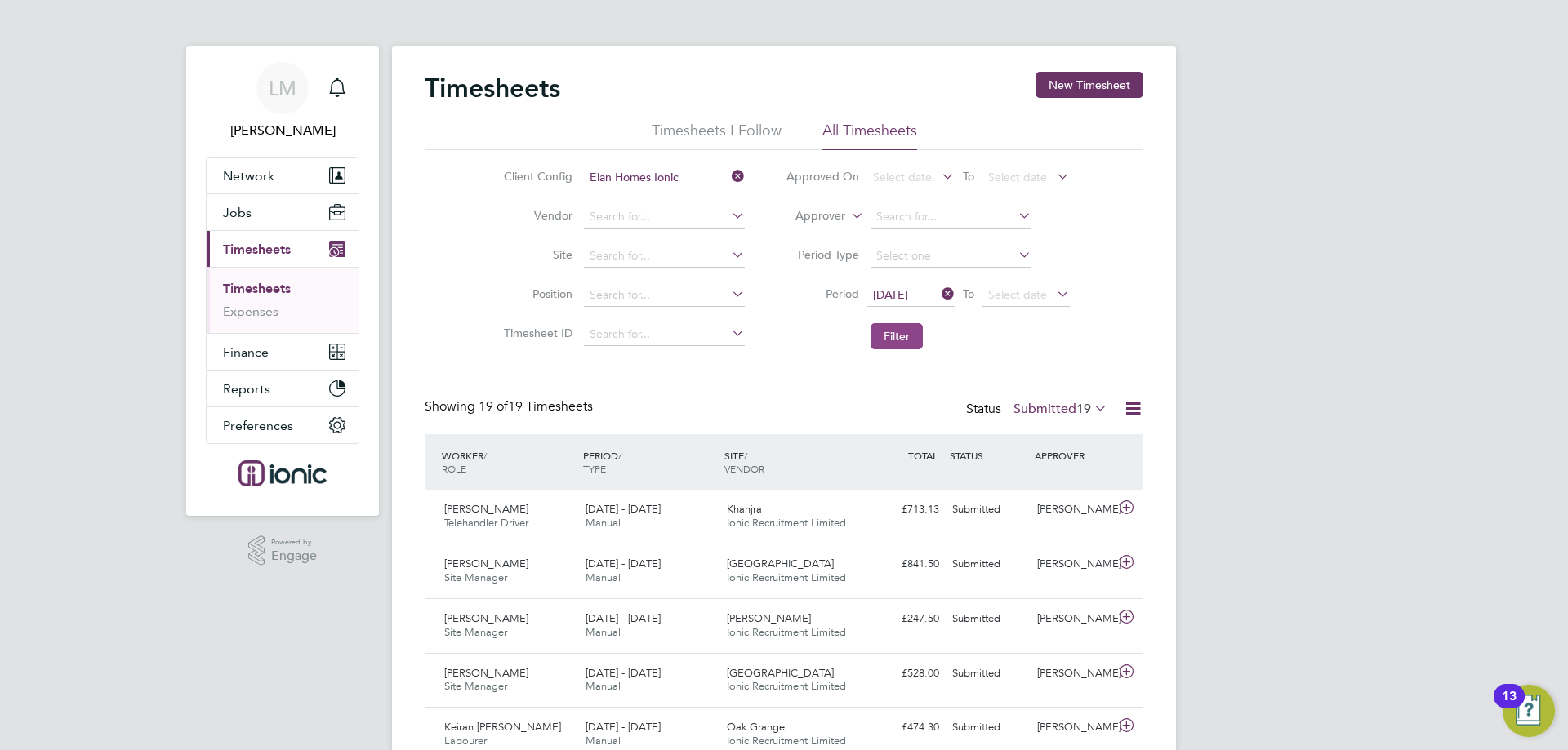
click at [898, 340] on button "Filter" at bounding box center [897, 336] width 52 height 26
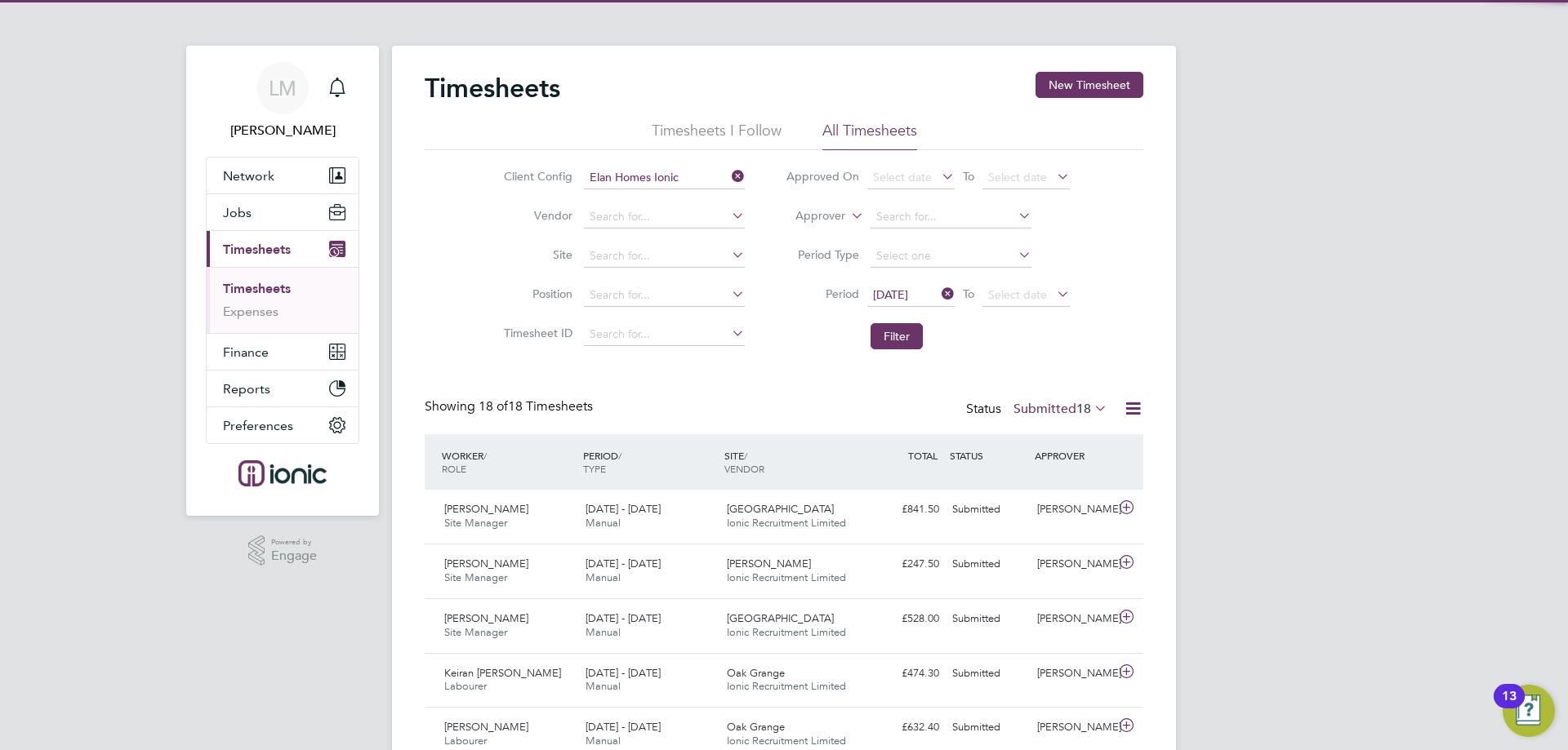
click at [1059, 414] on label "Submitted 18" at bounding box center [1060, 409] width 94 height 17
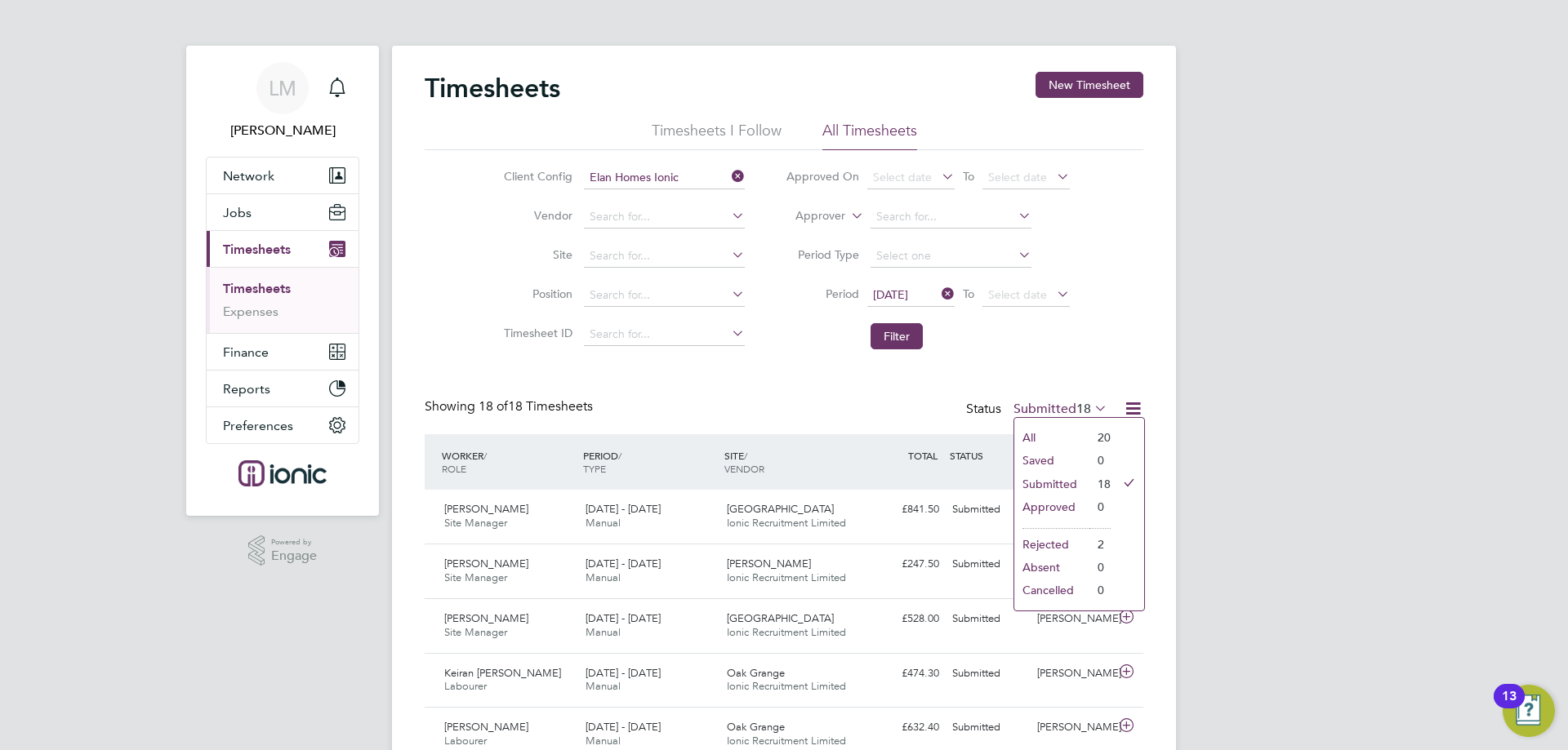
click at [1059, 498] on li "Approved" at bounding box center [1052, 507] width 76 height 23
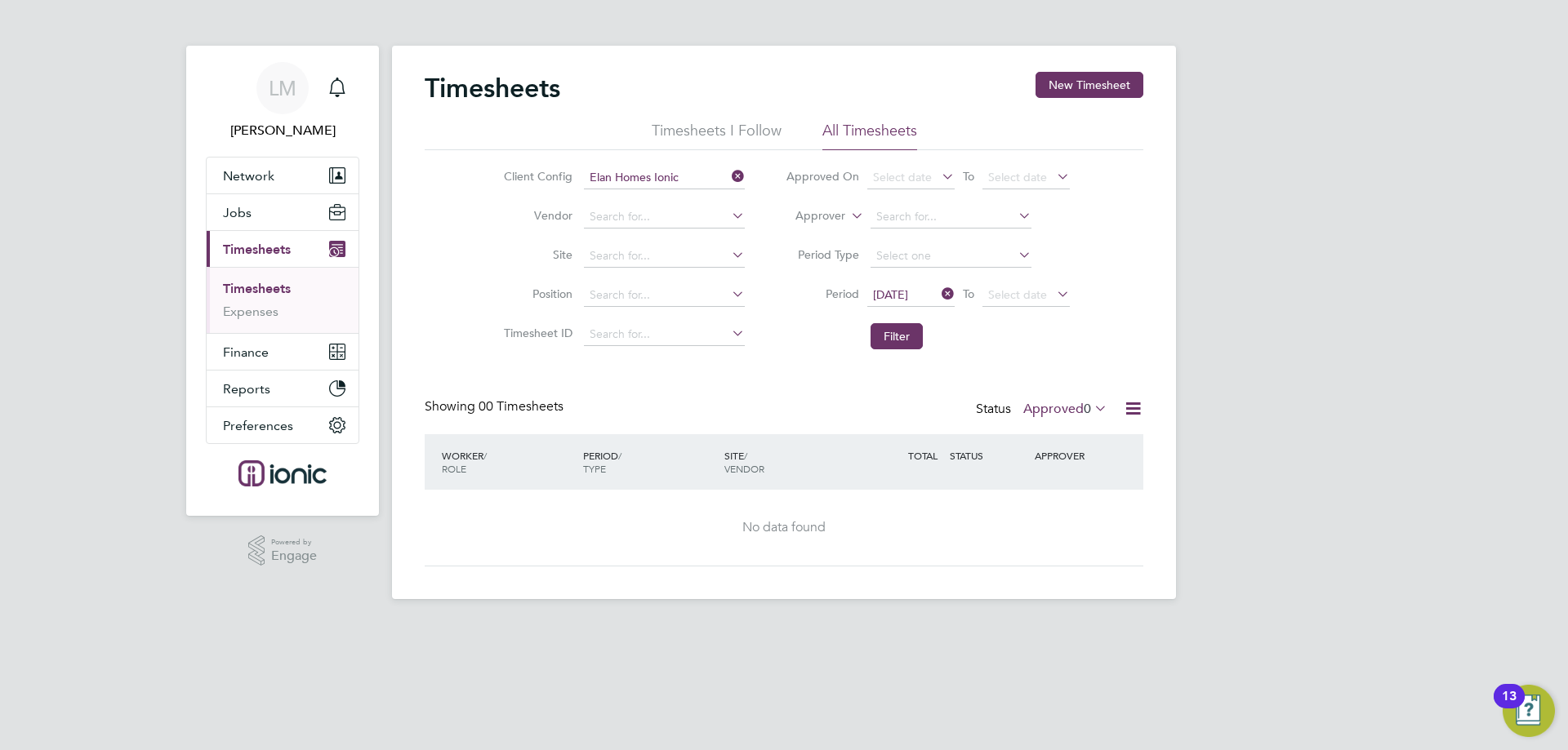
click at [1041, 410] on label "Approved 0" at bounding box center [1066, 409] width 84 height 17
click at [1067, 552] on li "Rejected" at bounding box center [1056, 544] width 76 height 23
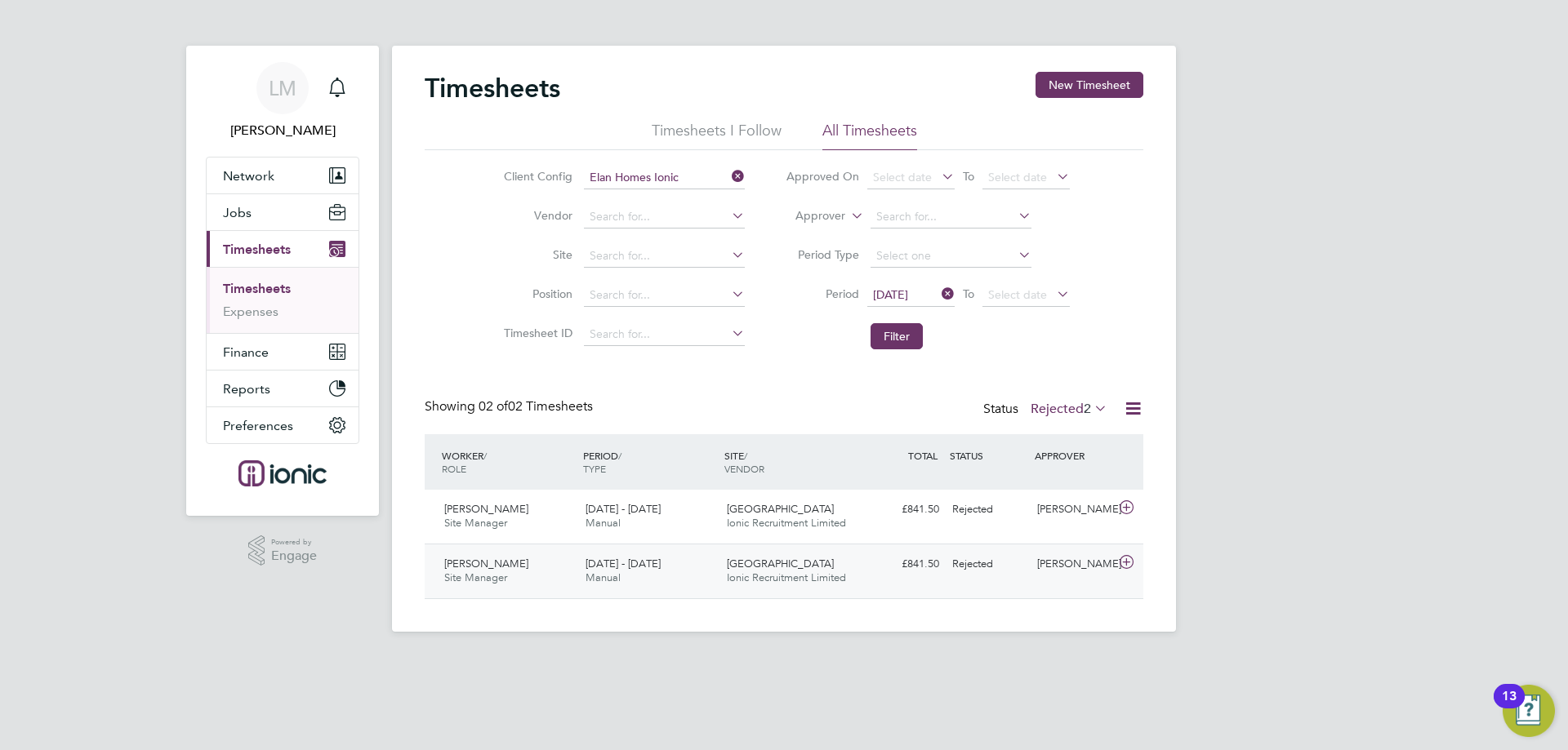
click at [590, 583] on span "Manual" at bounding box center [603, 577] width 35 height 14
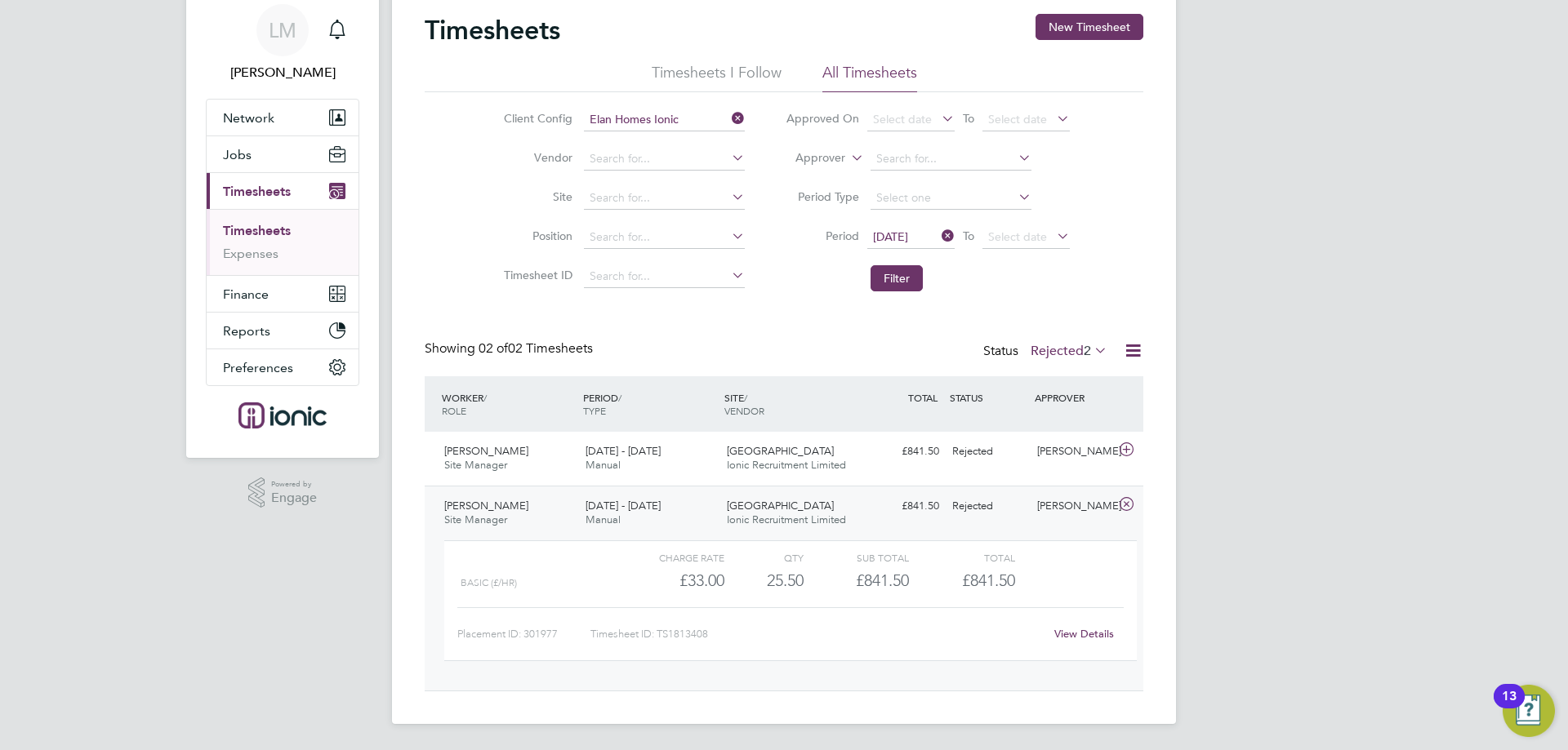
click at [1092, 643] on div "View Details" at bounding box center [1084, 634] width 80 height 26
click at [1087, 634] on link "View Details" at bounding box center [1084, 634] width 60 height 14
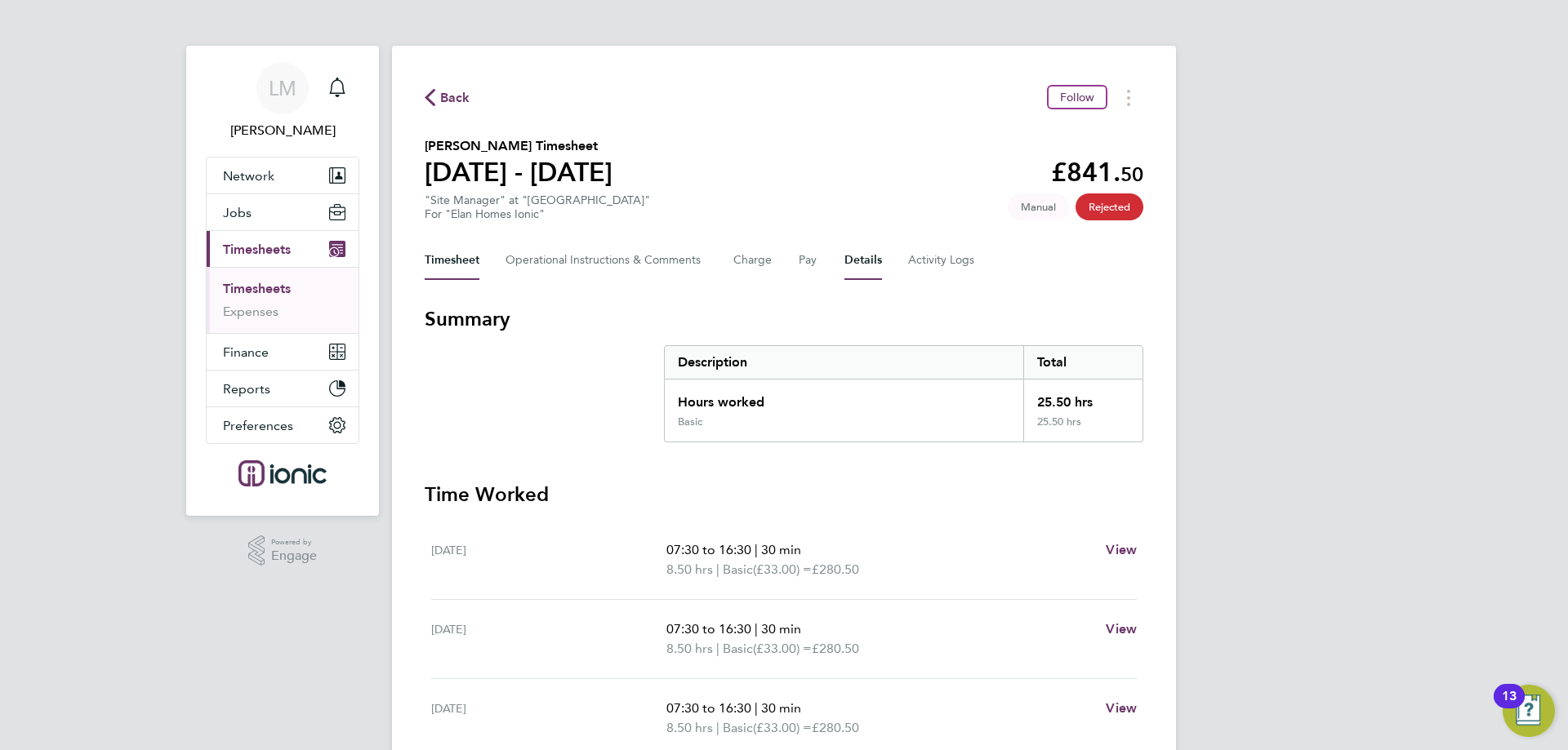
click at [866, 264] on button "Details" at bounding box center [863, 260] width 37 height 39
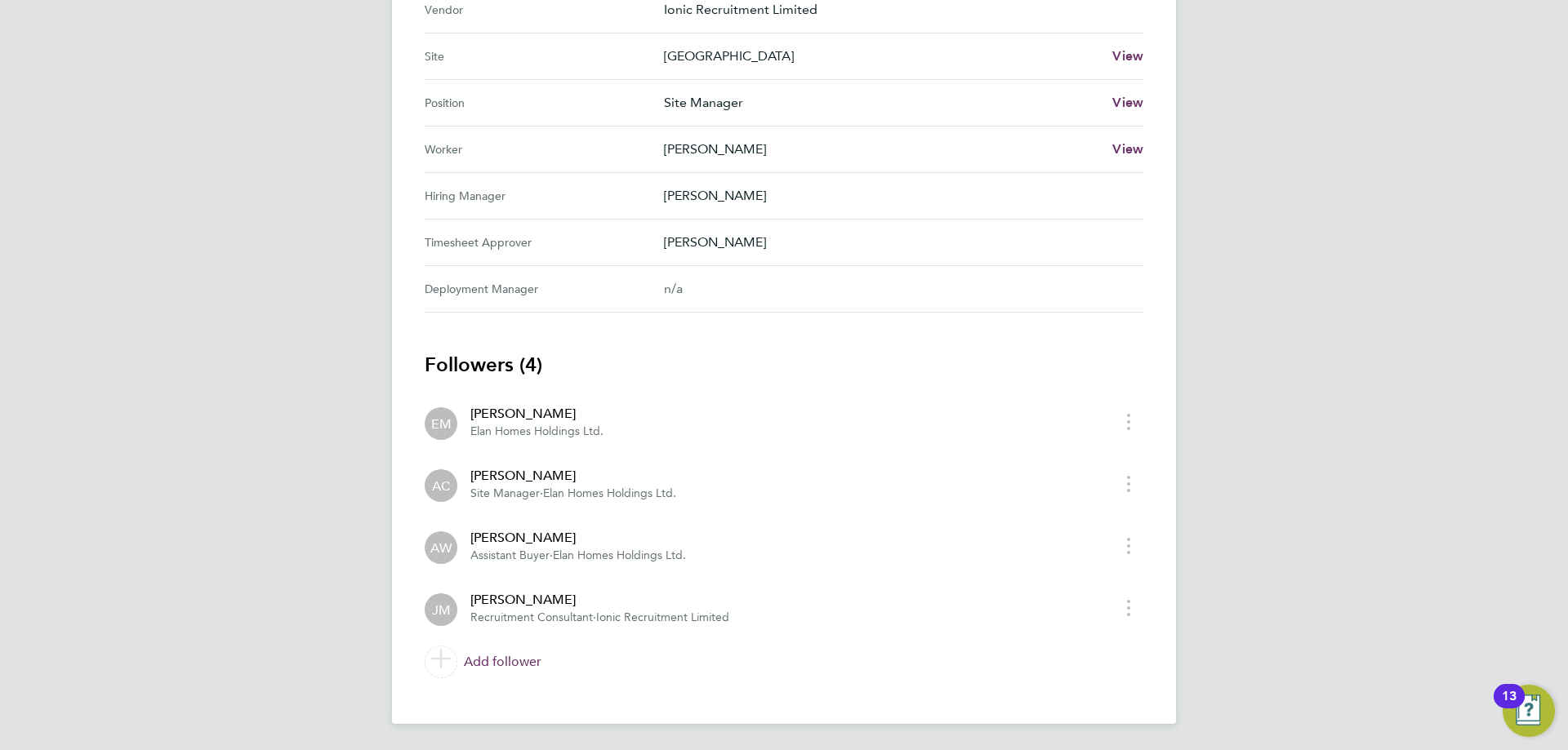
scroll to position [51, 0]
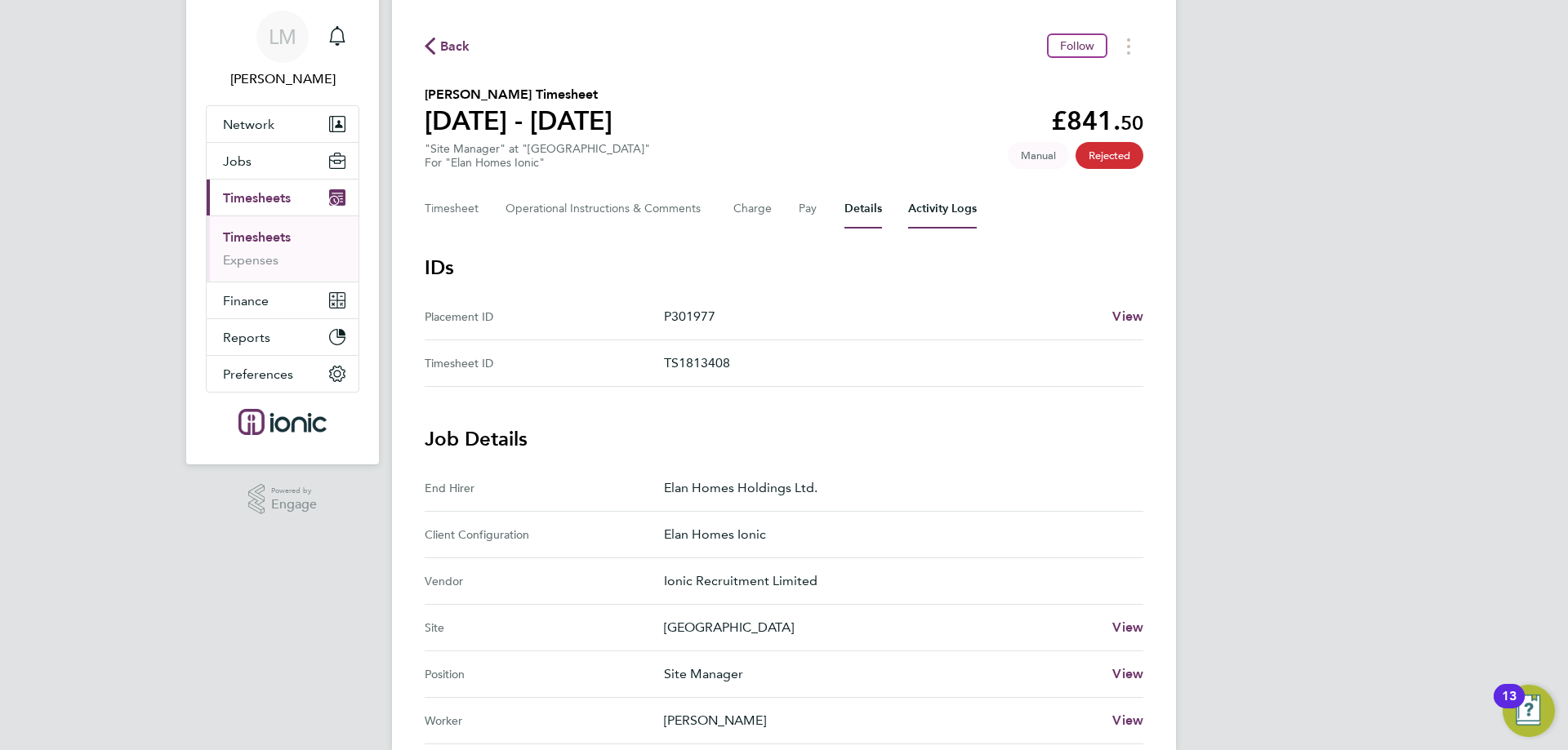
click at [909, 208] on Logs-tab "Activity Logs" at bounding box center [942, 209] width 69 height 39
